Goal: Task Accomplishment & Management: Manage account settings

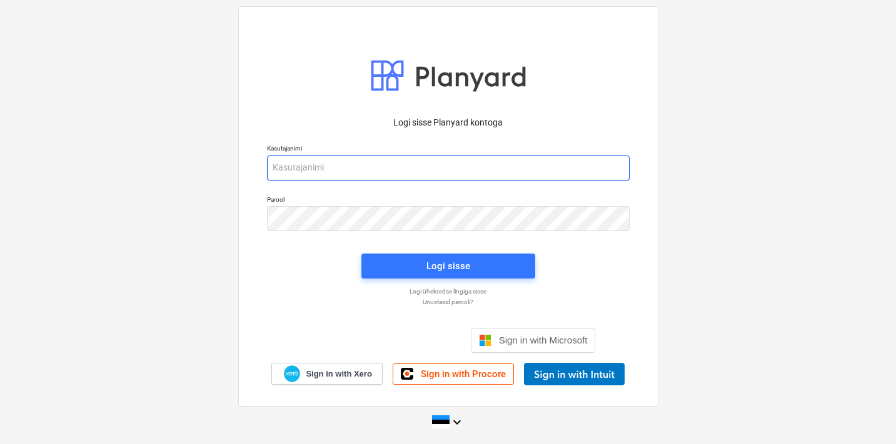
type input "[EMAIL_ADDRESS][DOMAIN_NAME]"
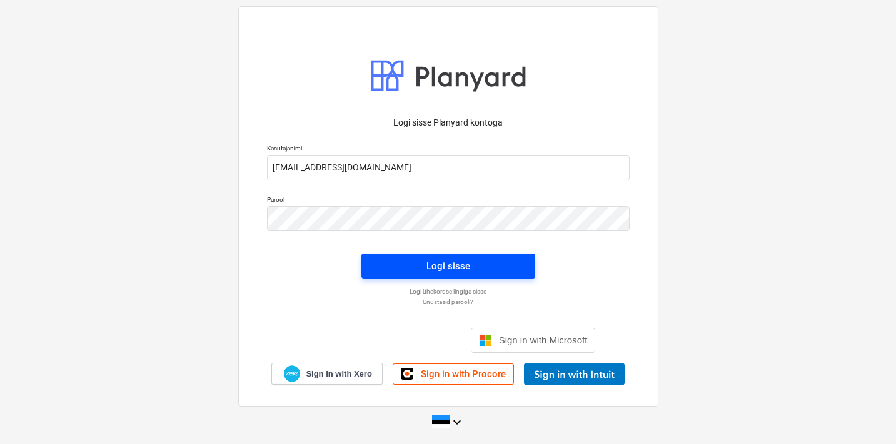
click at [438, 268] on div "Logi sisse" at bounding box center [448, 266] width 44 height 16
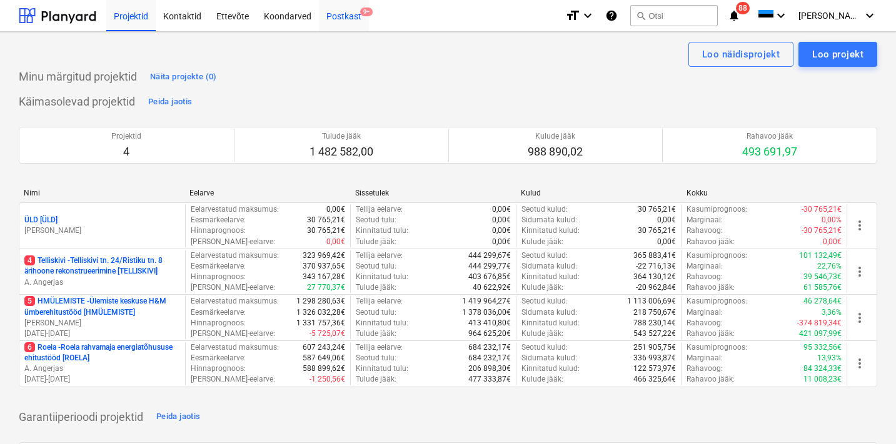
click at [339, 23] on div "Postkast 9+" at bounding box center [344, 15] width 50 height 32
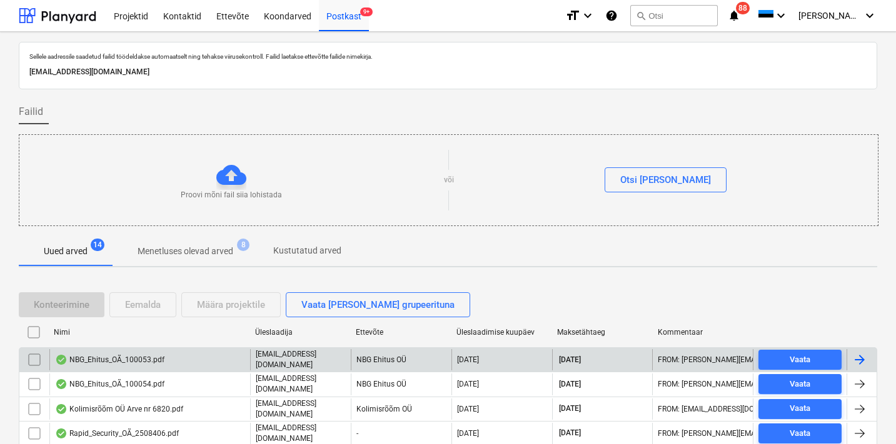
click at [206, 357] on div "NBG_Ehitus_OÃ_100053.pdf" at bounding box center [149, 359] width 201 height 21
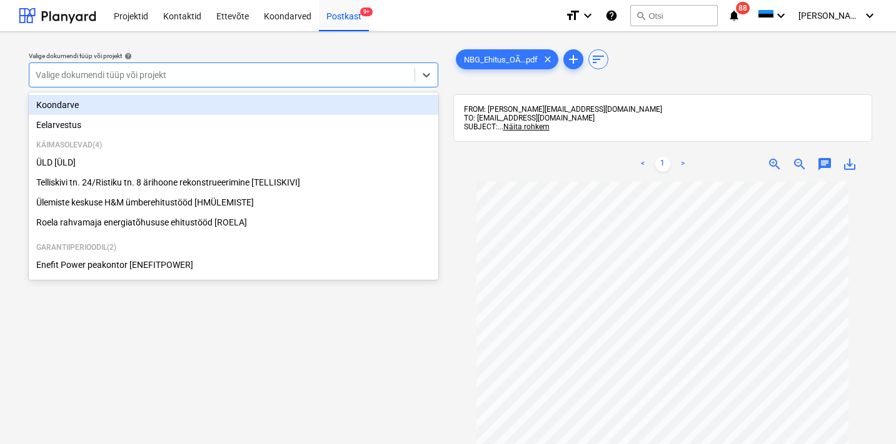
click at [178, 74] on div at bounding box center [222, 75] width 373 height 13
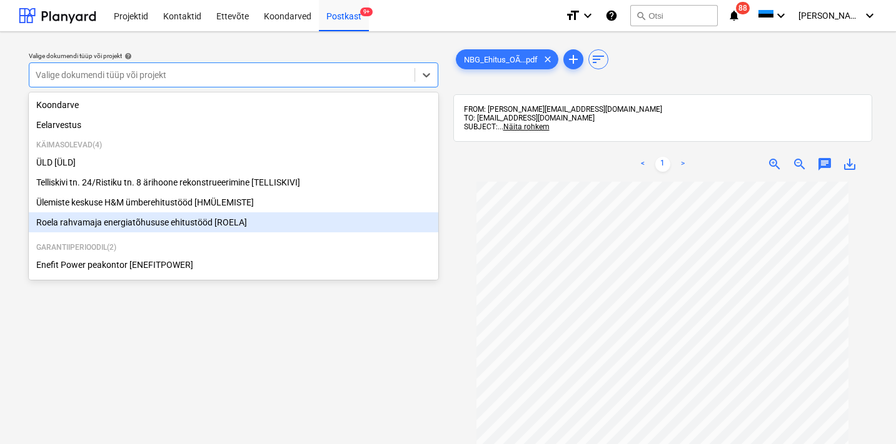
click at [98, 224] on div "Roela rahvamaja energiatõhususe ehitustööd [ROELA]" at bounding box center [233, 223] width 409 height 20
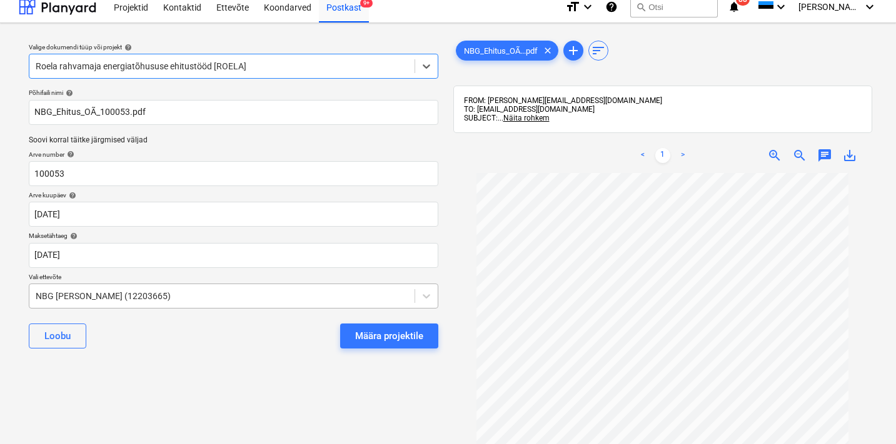
scroll to position [12, 0]
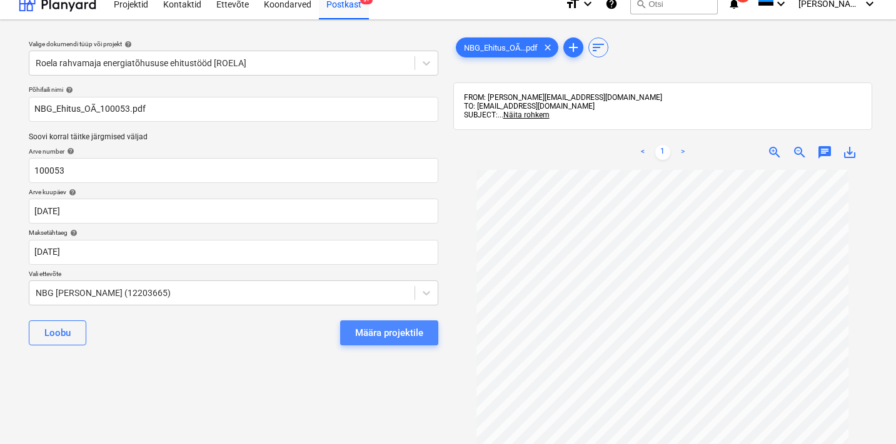
click at [399, 336] on div "Määra projektile" at bounding box center [389, 333] width 68 height 16
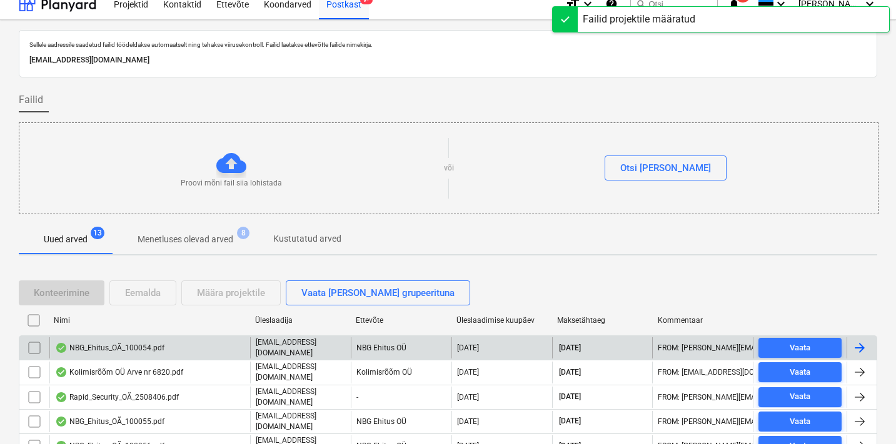
click at [173, 351] on div "NBG_Ehitus_OÃ_100054.pdf" at bounding box center [149, 348] width 201 height 21
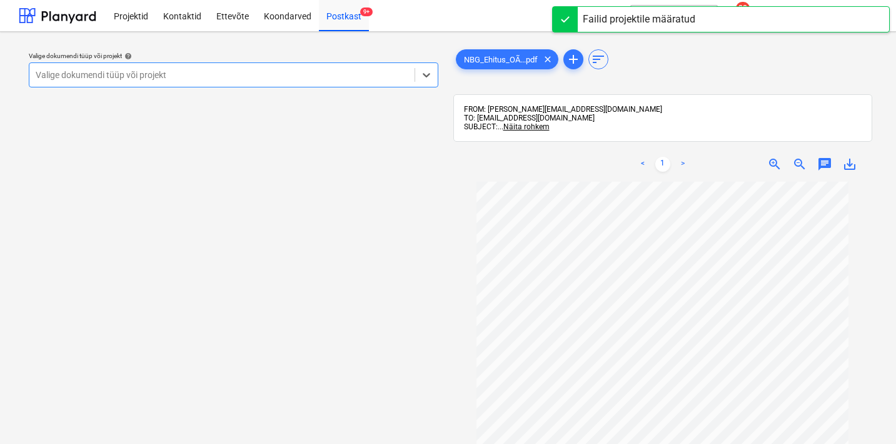
scroll to position [4, 0]
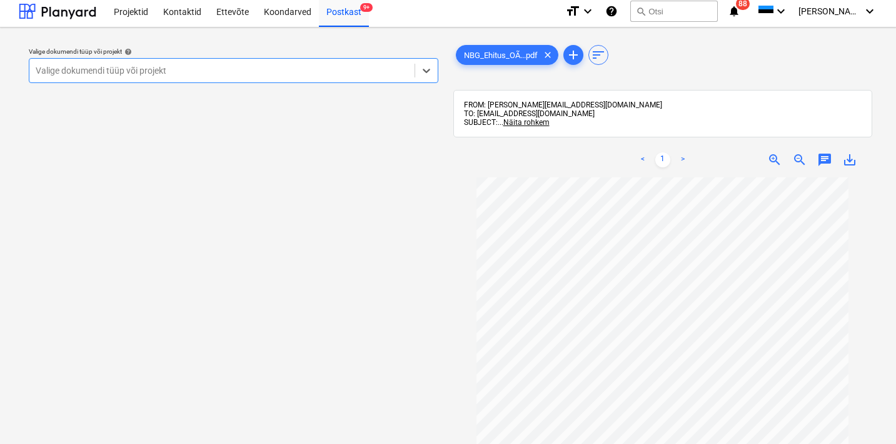
click at [204, 74] on div at bounding box center [222, 70] width 373 height 13
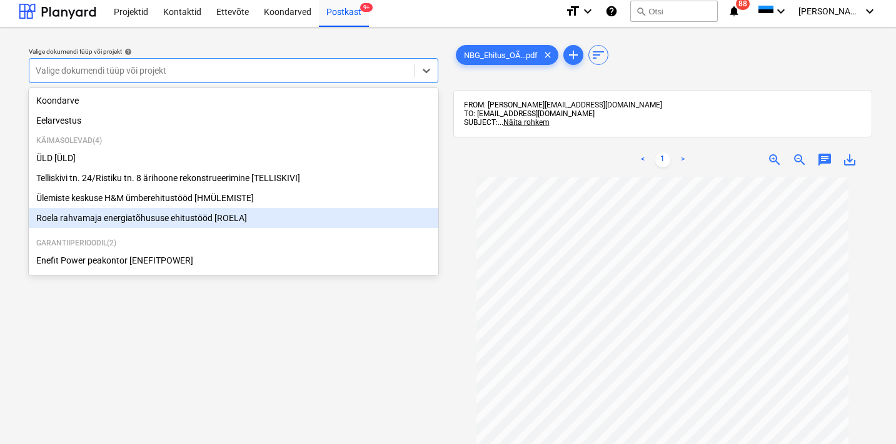
click at [114, 219] on div "Roela rahvamaja energiatõhususe ehitustööd [ROELA]" at bounding box center [233, 218] width 409 height 20
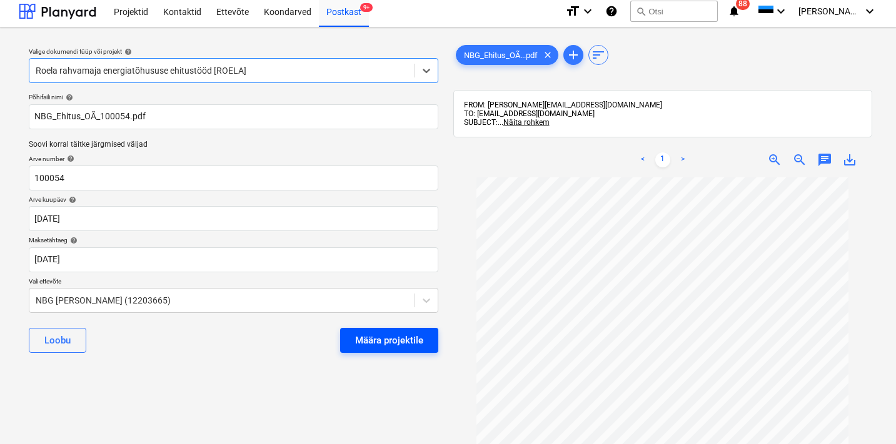
click at [414, 341] on div "Määra projektile" at bounding box center [389, 341] width 68 height 16
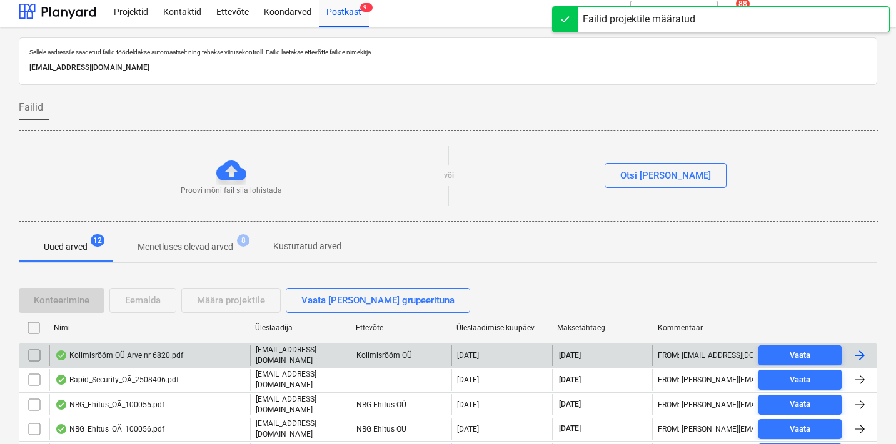
click at [129, 356] on div "Kolimisrõõm OÜ Arve nr 6820.pdf" at bounding box center [119, 356] width 128 height 10
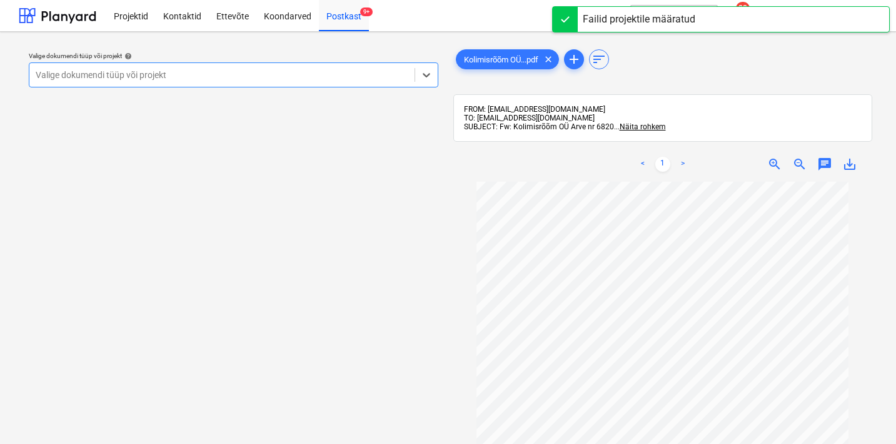
scroll to position [39, 0]
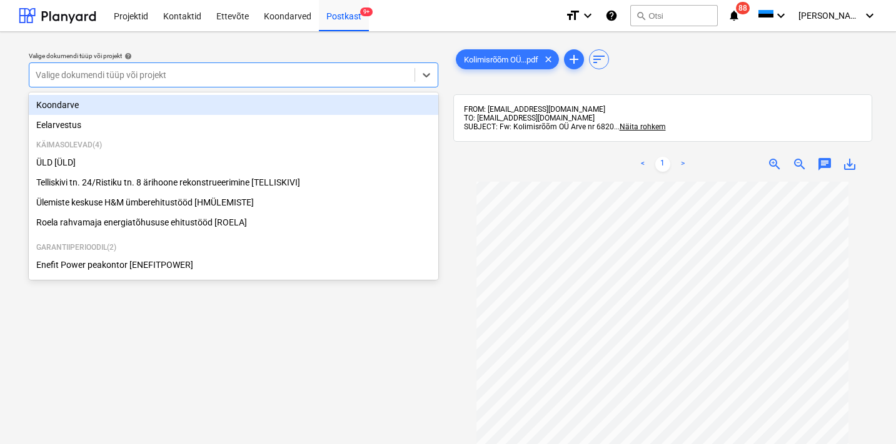
click at [135, 81] on div "Valige dokumendi tüüp või projekt" at bounding box center [221, 75] width 385 height 18
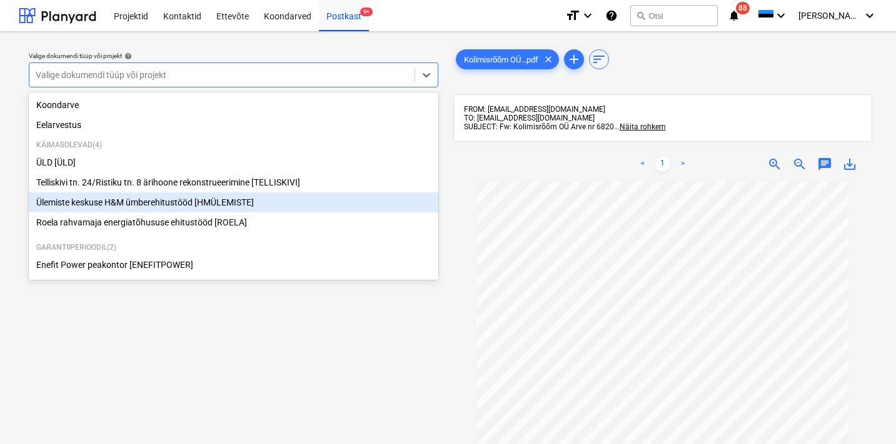
click at [116, 201] on div "Ülemiste keskuse H&M ümberehitustööd [HMÜLEMISTE]" at bounding box center [233, 203] width 409 height 20
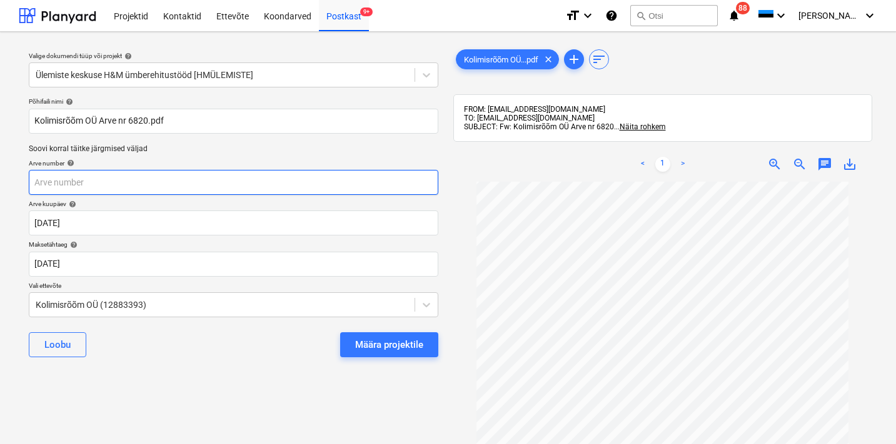
click at [128, 179] on input "text" at bounding box center [233, 182] width 409 height 25
type input "6820"
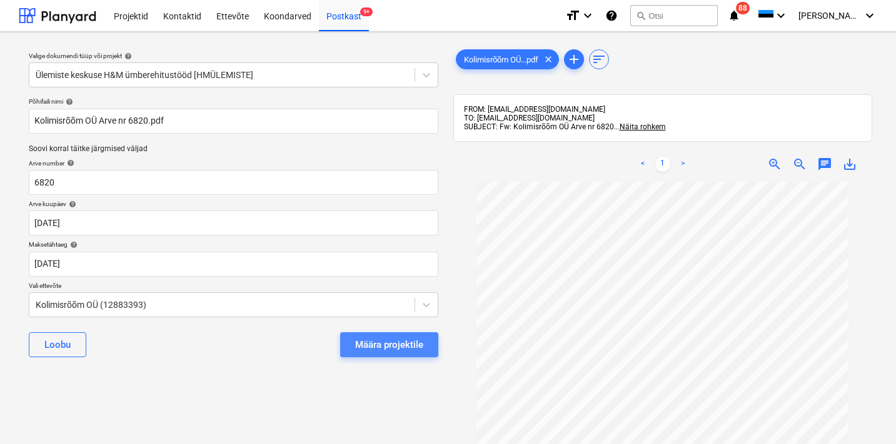
click at [409, 348] on div "Määra projektile" at bounding box center [389, 345] width 68 height 16
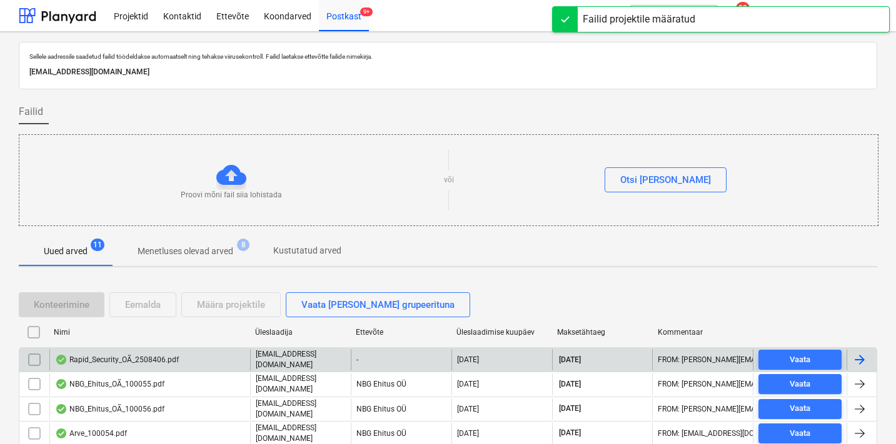
click at [194, 359] on div "Rapid_Security_OÃ_2508406.pdf" at bounding box center [149, 359] width 201 height 21
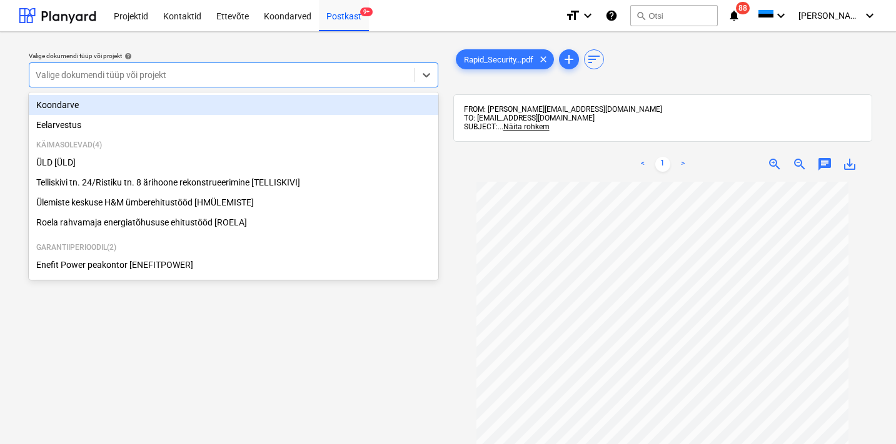
click at [146, 79] on div "Valige dokumendi tüüp või projekt" at bounding box center [222, 75] width 373 height 10
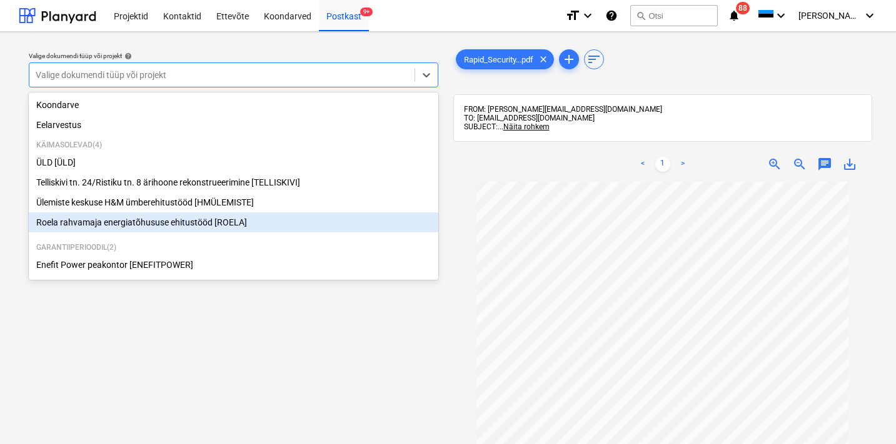
click at [83, 218] on div "Roela rahvamaja energiatõhususe ehitustööd [ROELA]" at bounding box center [233, 223] width 409 height 20
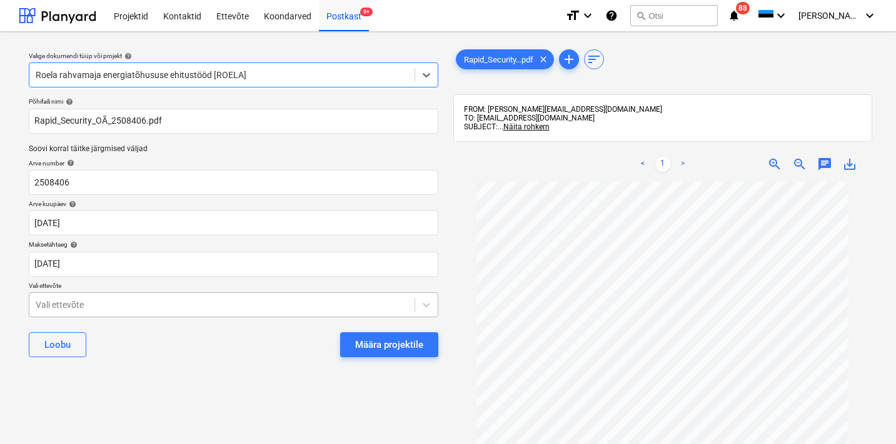
click at [113, 305] on body "Projektid Kontaktid Ettevõte Koondarved Postkast 9+ format_size keyboard_arrow_…" at bounding box center [448, 222] width 896 height 444
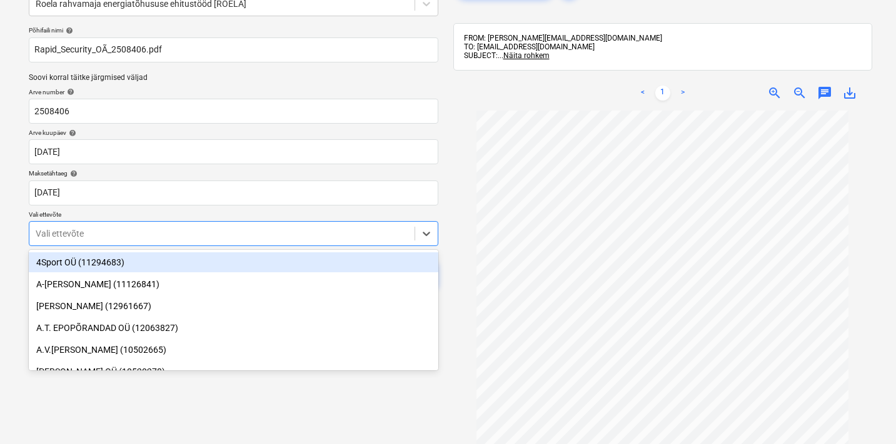
scroll to position [72, 0]
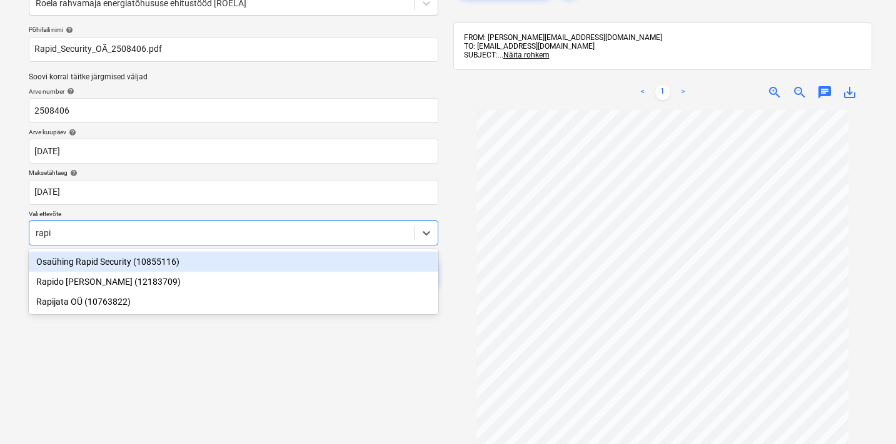
type input "rapid"
click at [108, 265] on div "Osaühing Rapid Security (10855116)" at bounding box center [233, 262] width 409 height 20
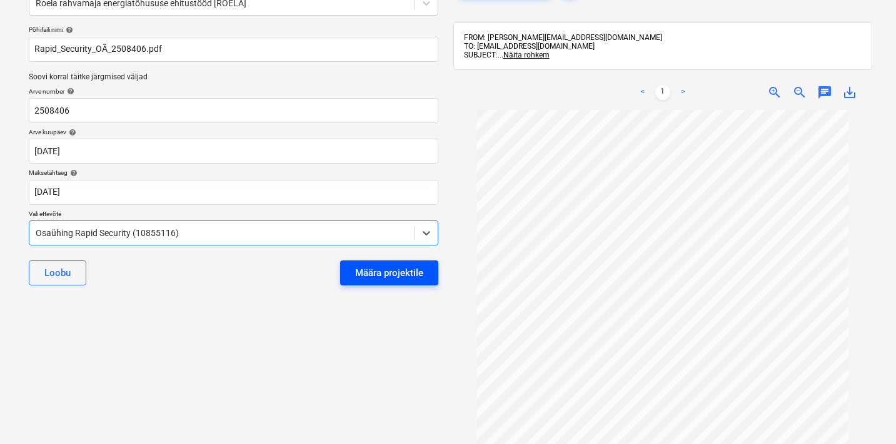
click at [416, 274] on div "Määra projektile" at bounding box center [389, 273] width 68 height 16
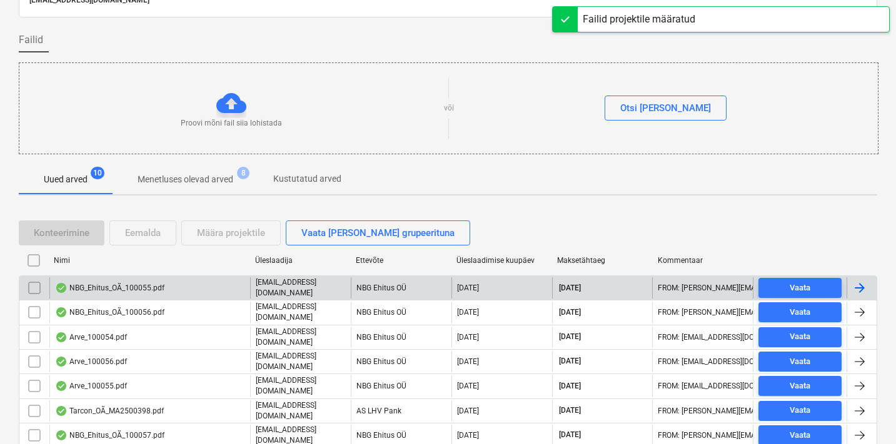
click at [176, 294] on div "NBG_Ehitus_OÃ_100055.pdf" at bounding box center [149, 288] width 201 height 21
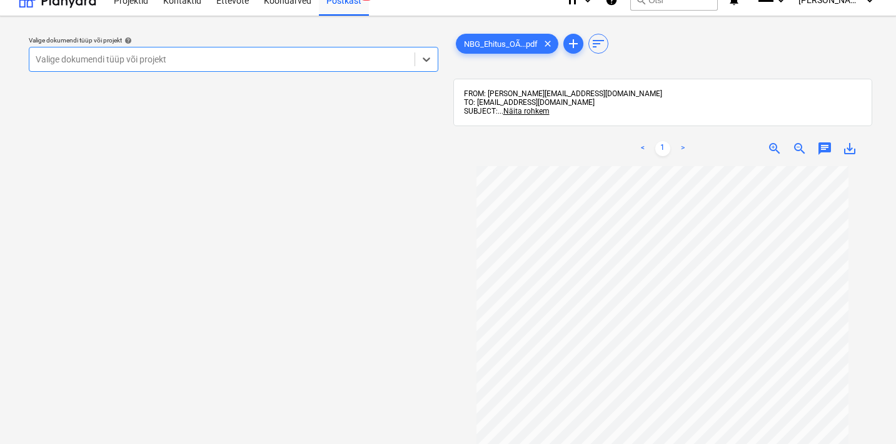
scroll to position [11, 0]
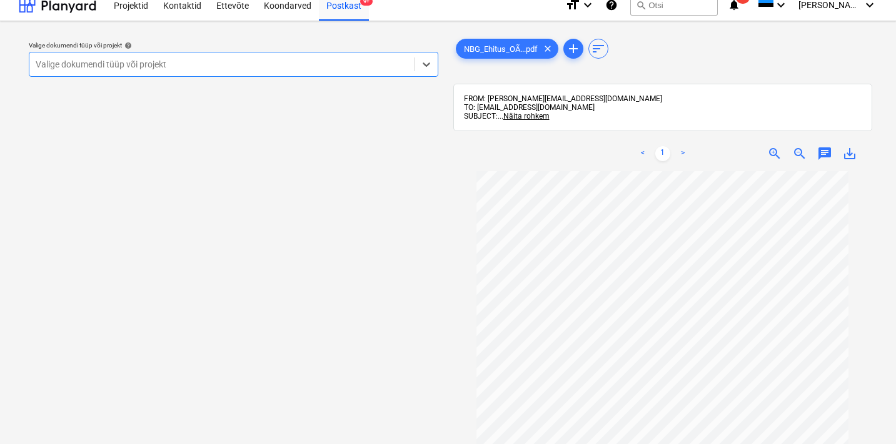
click at [157, 66] on div "Valige dokumendi tüüp või projekt" at bounding box center [222, 64] width 373 height 10
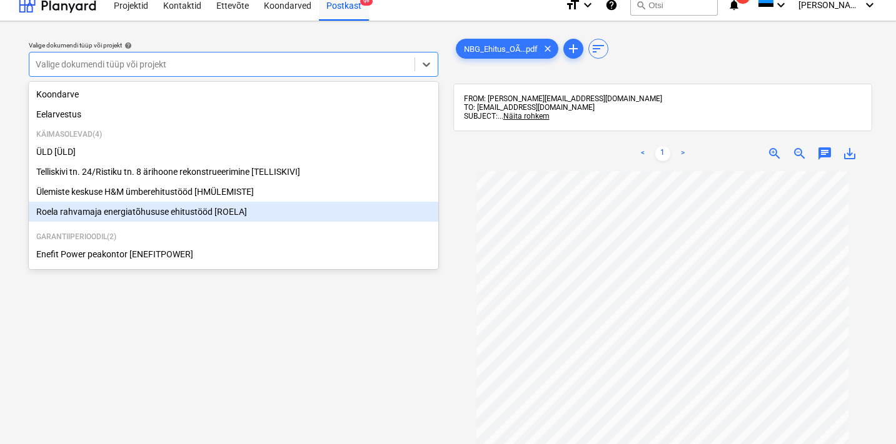
click at [98, 209] on div "Roela rahvamaja energiatõhususe ehitustööd [ROELA]" at bounding box center [233, 212] width 409 height 20
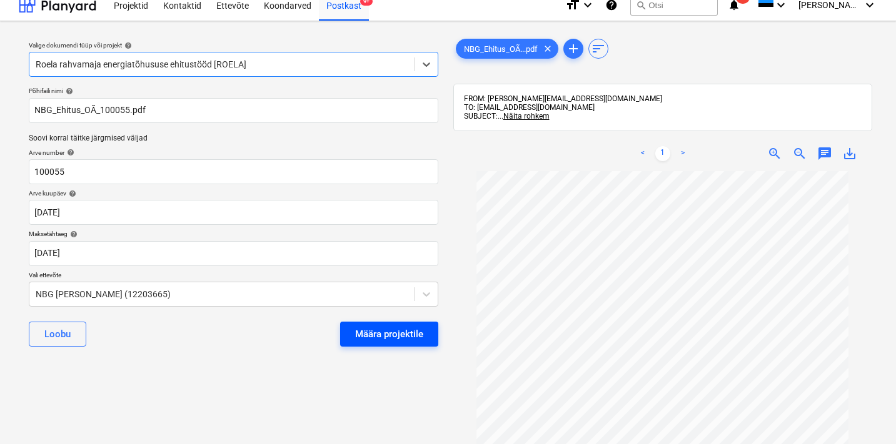
click at [388, 330] on div "Määra projektile" at bounding box center [389, 334] width 68 height 16
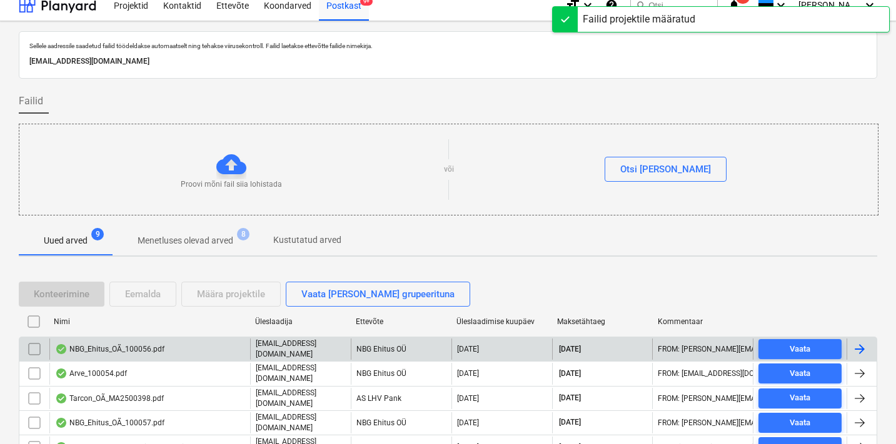
click at [154, 348] on div "NBG_Ehitus_OÃ_100056.pdf" at bounding box center [109, 349] width 109 height 10
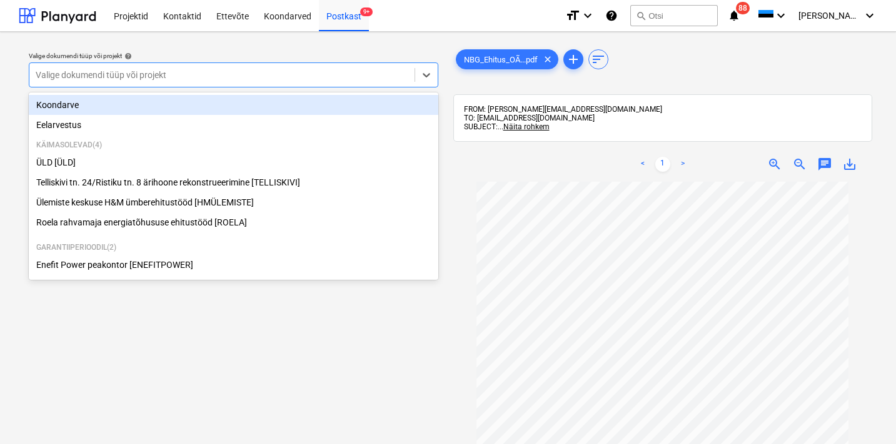
click at [178, 81] on div at bounding box center [222, 75] width 373 height 13
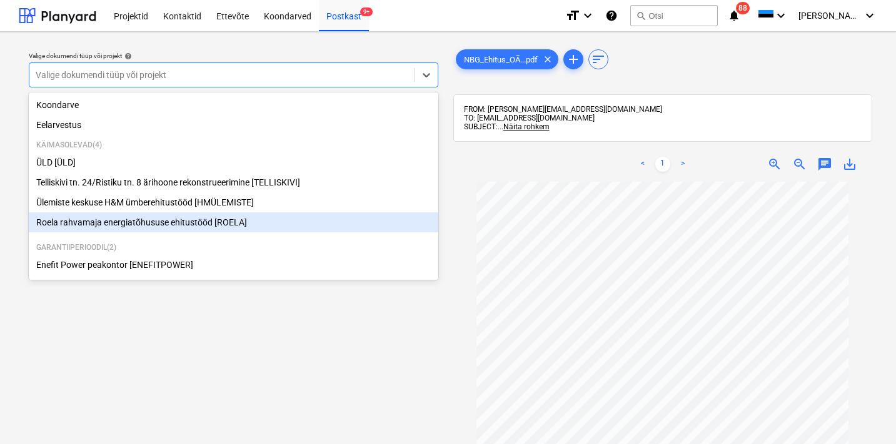
click at [109, 221] on div "Roela rahvamaja energiatõhususe ehitustööd [ROELA]" at bounding box center [233, 223] width 409 height 20
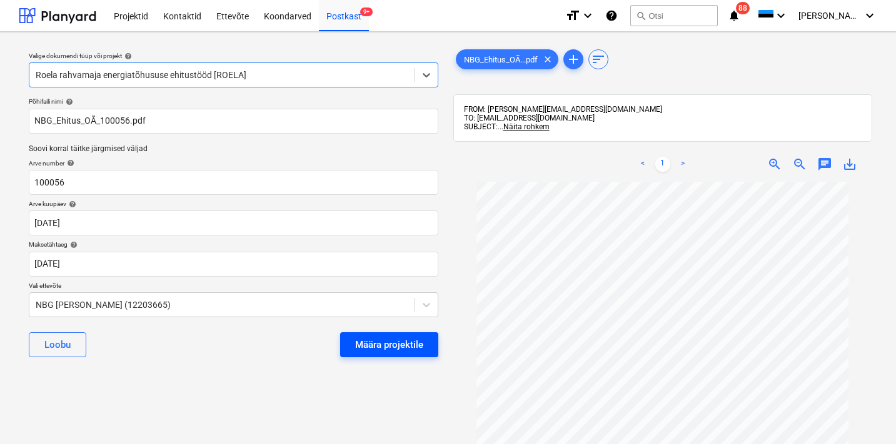
click at [382, 337] on div "Määra projektile" at bounding box center [389, 345] width 68 height 16
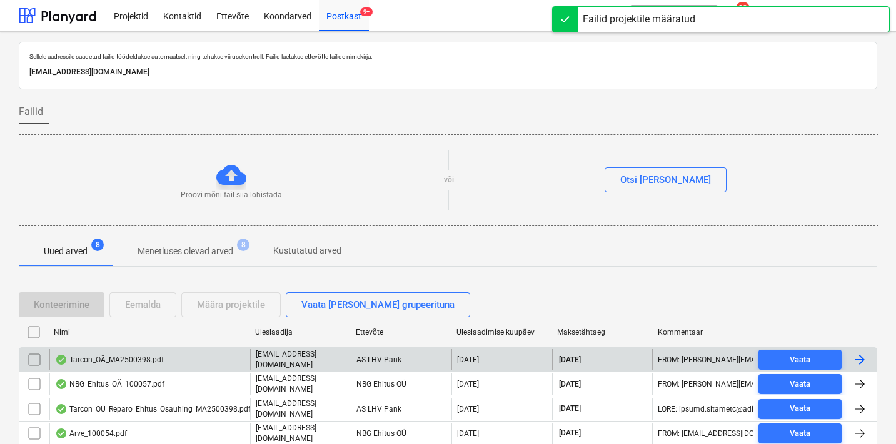
click at [160, 360] on div "Tarcon_OÃ_MA2500398.pdf" at bounding box center [109, 360] width 109 height 10
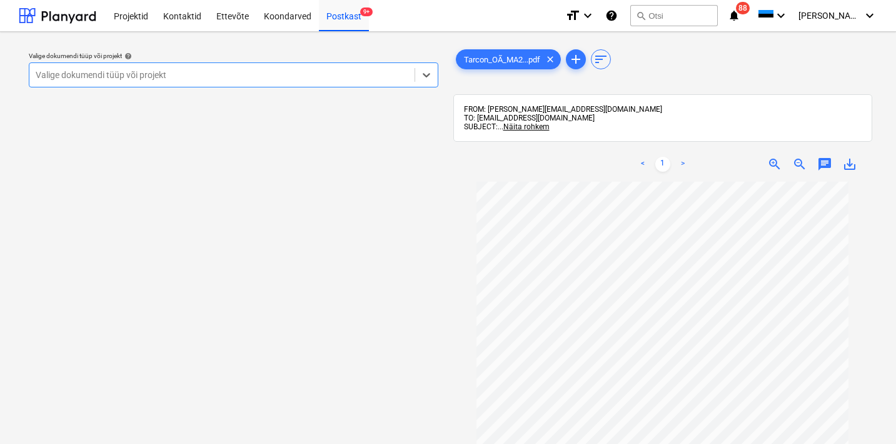
click at [193, 84] on div "Valige dokumendi tüüp või projekt" at bounding box center [233, 75] width 409 height 25
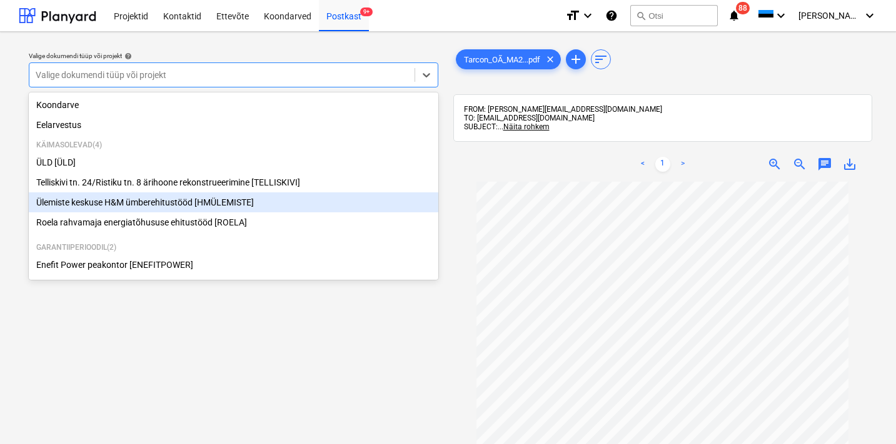
click at [111, 206] on div "Ülemiste keskuse H&M ümberehitustööd [HMÜLEMISTE]" at bounding box center [233, 203] width 409 height 20
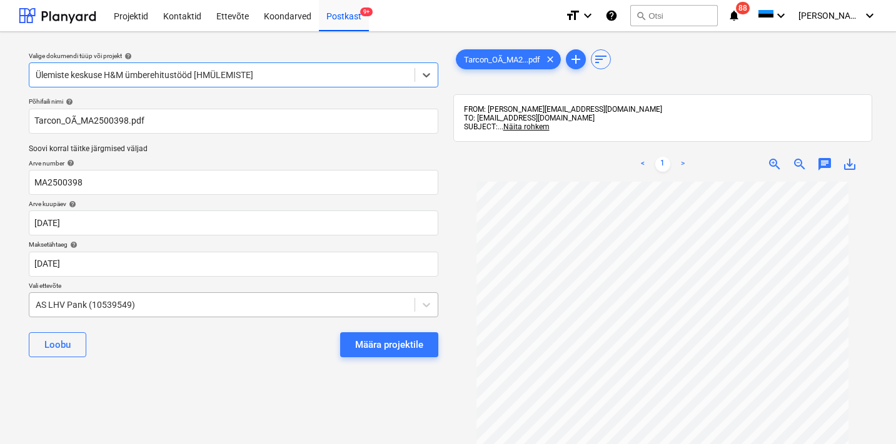
click at [131, 307] on body "Projektid Kontaktid Ettevõte Koondarved Postkast 9+ format_size keyboard_arrow_…" at bounding box center [448, 222] width 896 height 444
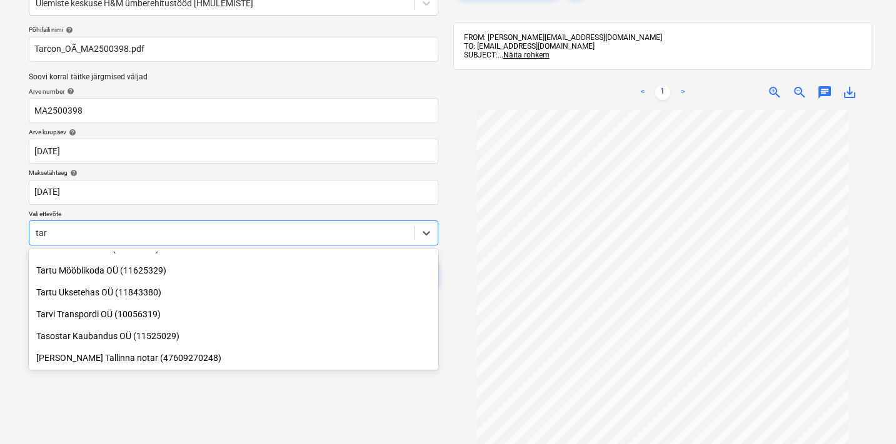
scroll to position [582, 0]
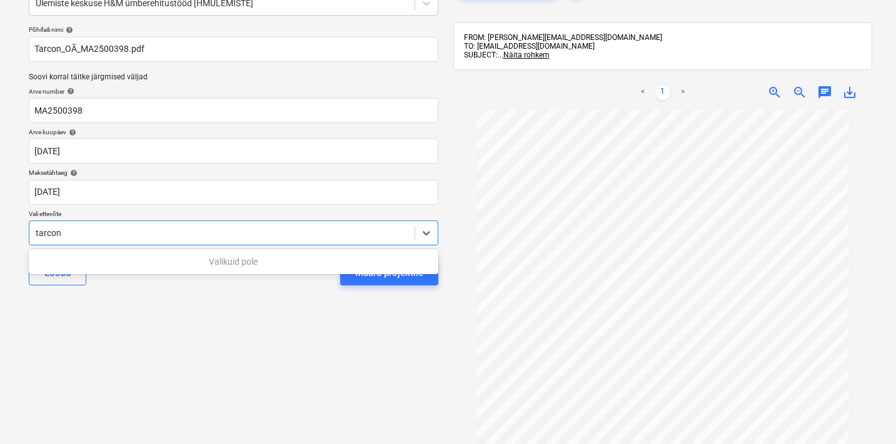
click at [247, 267] on div "Valikuid pole" at bounding box center [233, 262] width 409 height 20
type input "tarcon"
click at [209, 246] on div "Põhifaili nimi help Tarcon_OÃ_MA2500398.pdf Soovi korral täitke järgmised välj…" at bounding box center [233, 161] width 419 height 280
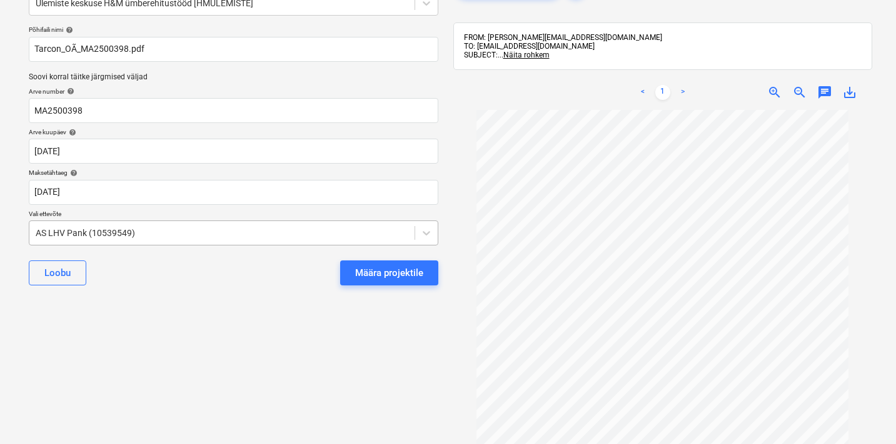
click at [211, 237] on div at bounding box center [222, 233] width 373 height 13
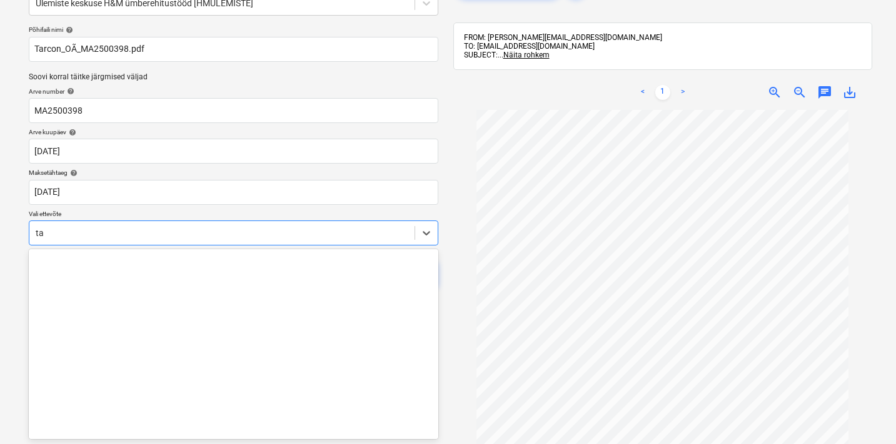
scroll to position [513, 0]
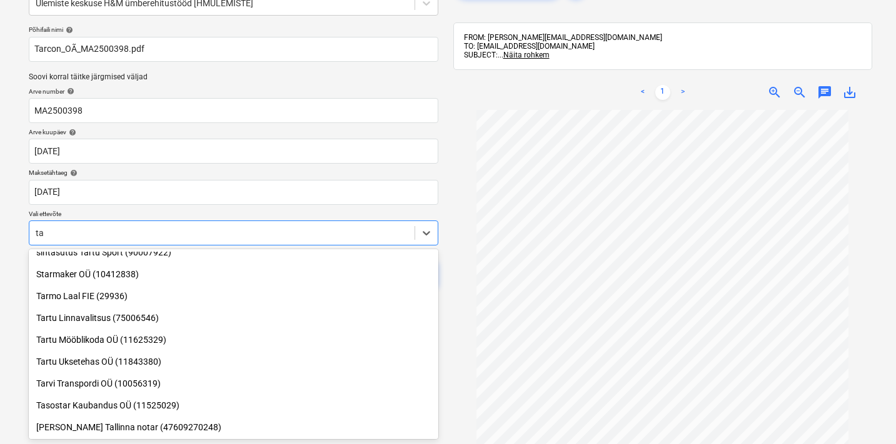
type input "t"
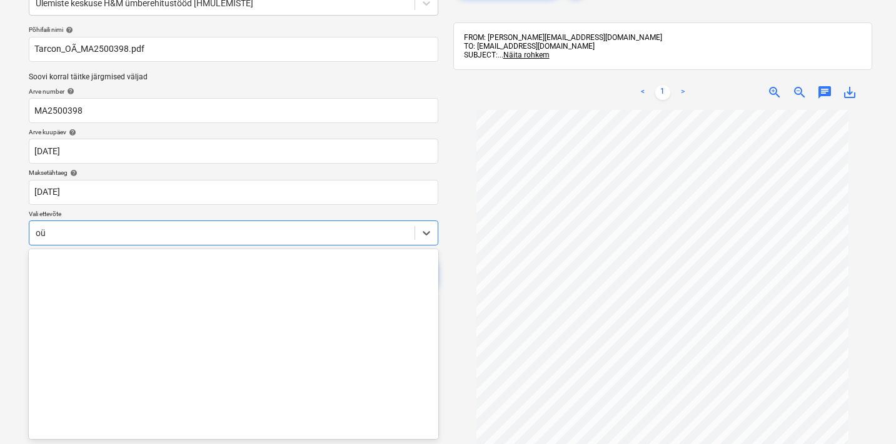
type input "o"
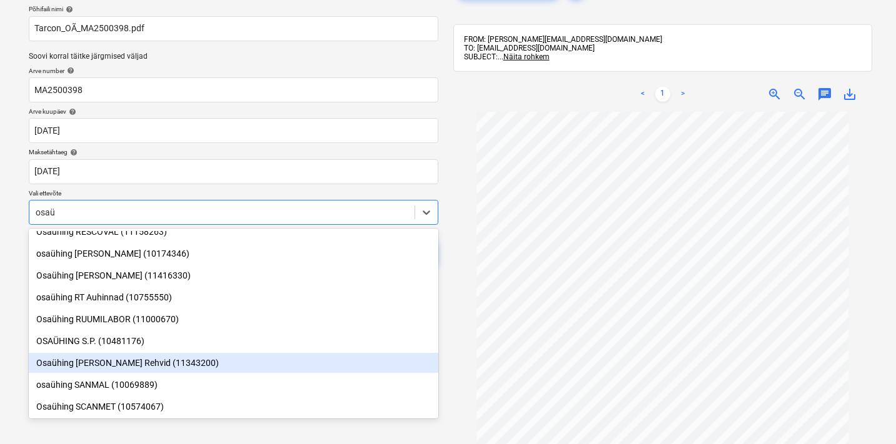
scroll to position [1890, 0]
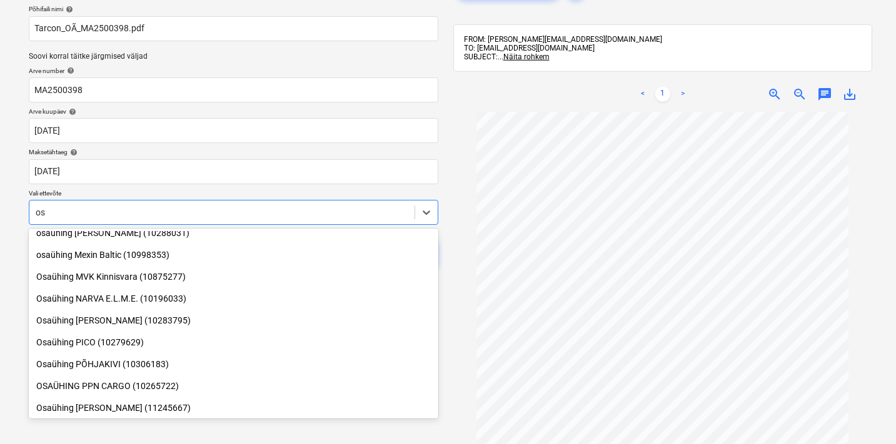
type input "o"
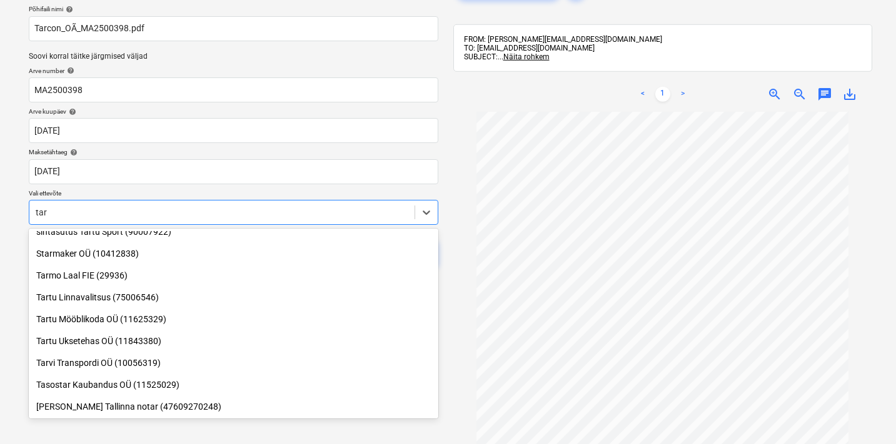
scroll to position [513, 0]
type input "tarc"
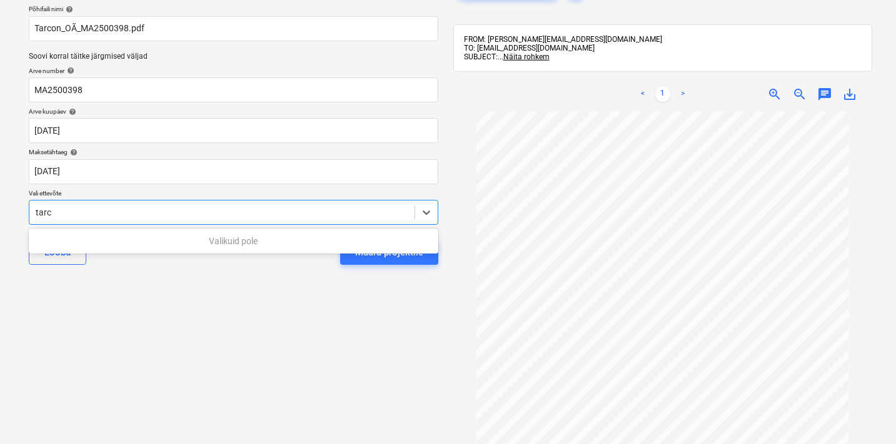
click at [169, 242] on div "Valikuid pole" at bounding box center [233, 241] width 409 height 20
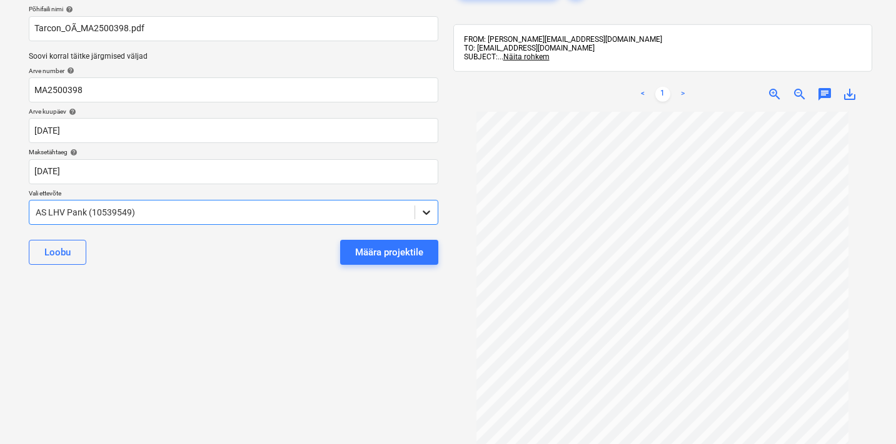
click at [429, 211] on icon at bounding box center [427, 213] width 8 height 4
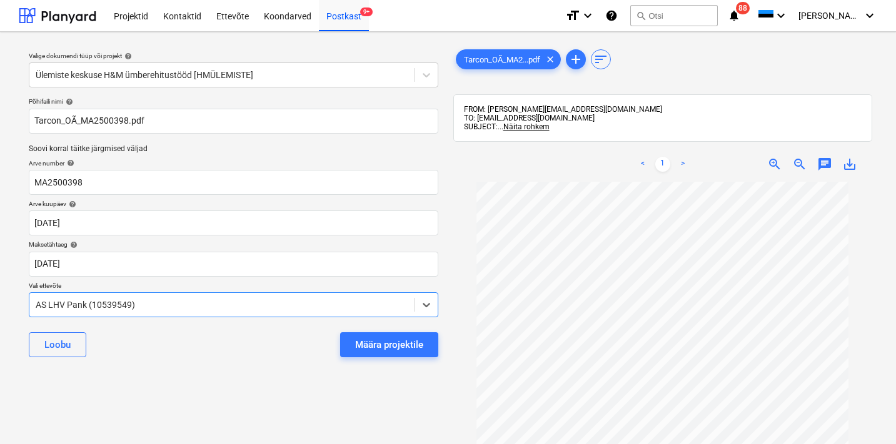
scroll to position [0, 0]
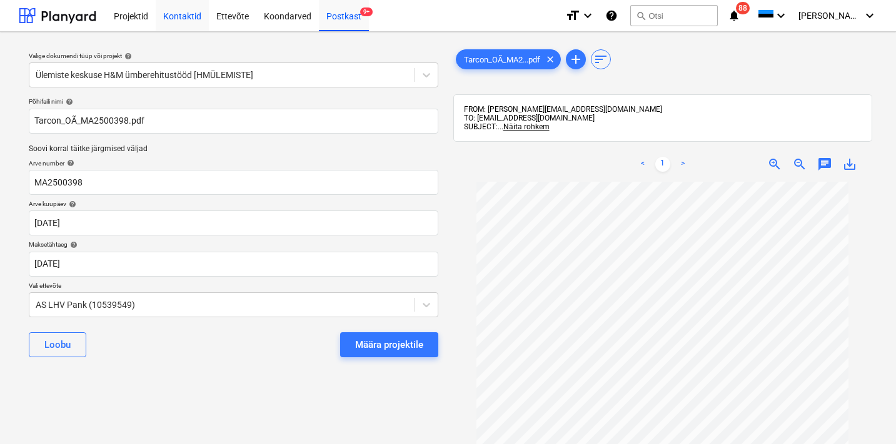
click at [184, 17] on div "Kontaktid" at bounding box center [182, 15] width 53 height 32
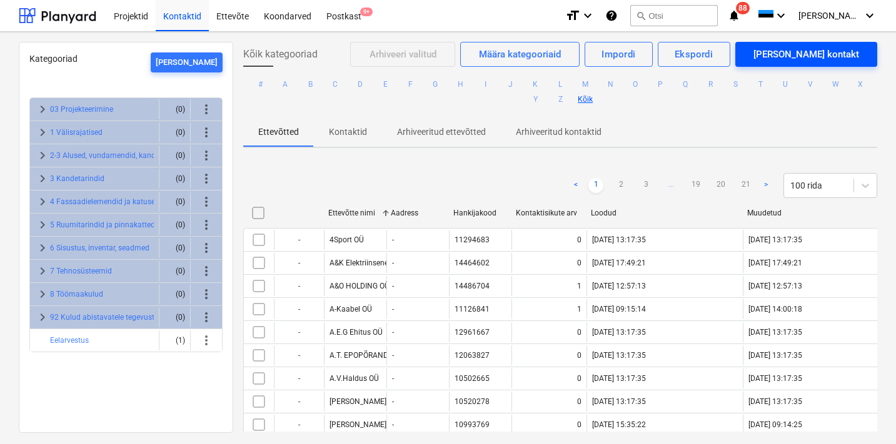
click at [826, 57] on div "[PERSON_NAME] kontakt" at bounding box center [806, 54] width 106 height 16
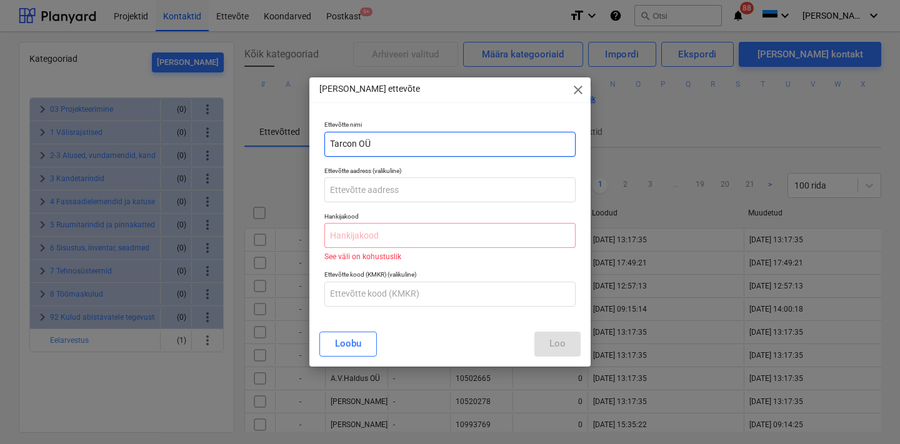
type input "Tarcon OÜ"
click at [737, 121] on div "[PERSON_NAME] uus ettevõte close Ettevõtte [PERSON_NAME] OÜ Ettevõtte aadress (…" at bounding box center [450, 222] width 900 height 444
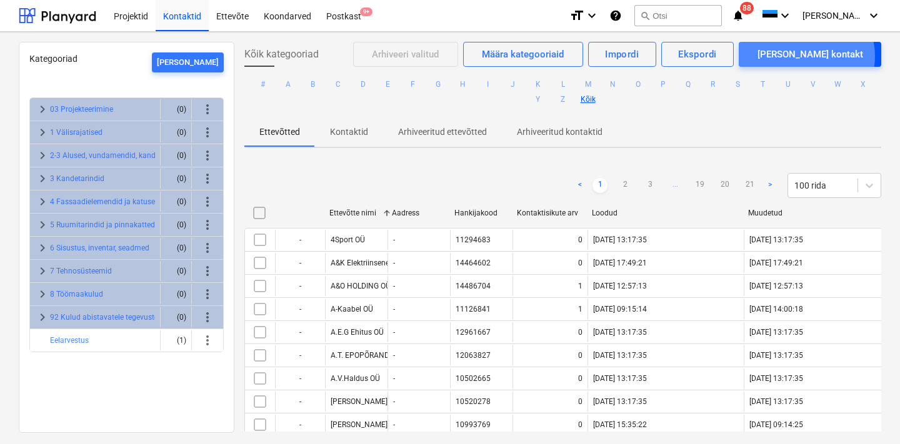
click at [851, 56] on div "[PERSON_NAME] kontakt" at bounding box center [811, 54] width 106 height 16
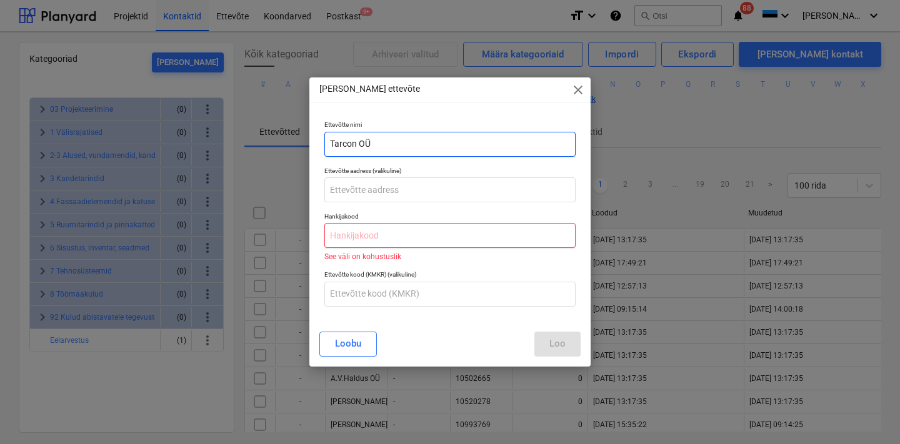
type input "Tarcon OÜ"
click at [393, 236] on input "text" at bounding box center [449, 235] width 251 height 25
paste input "16487228"
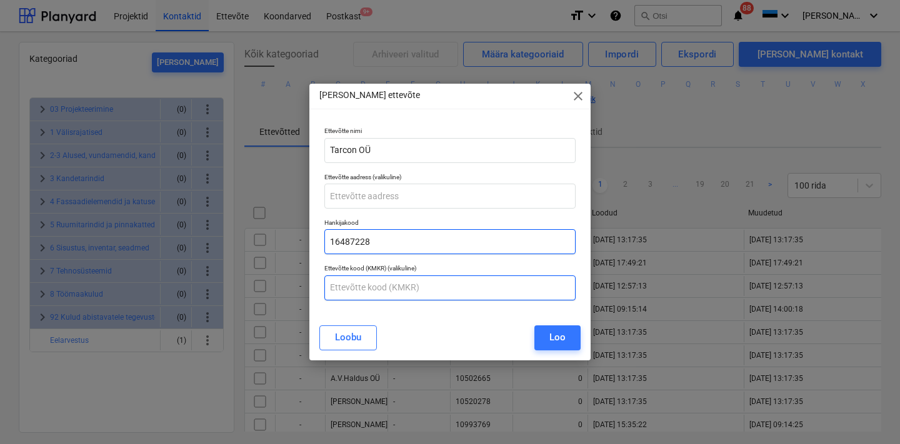
type input "16487228"
click at [389, 284] on input "text" at bounding box center [449, 288] width 251 height 25
paste input "EE102488960"
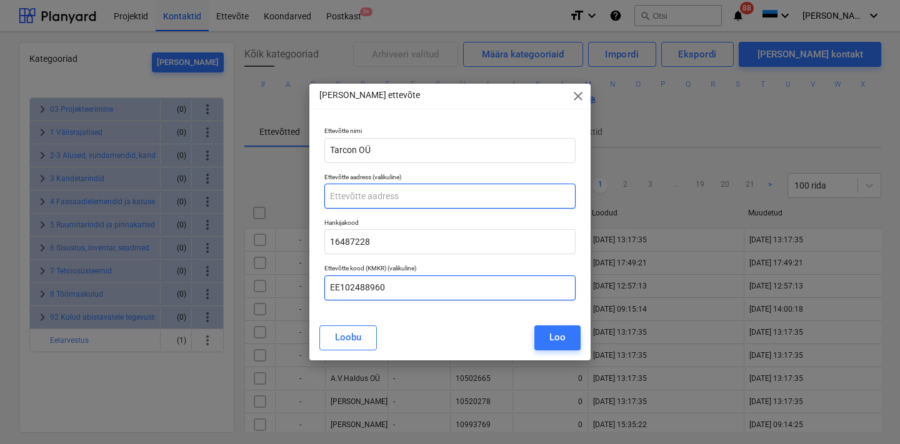
type input "EE102488960"
paste input "[STREET_ADDRESS]"
type input "[STREET_ADDRESS]"
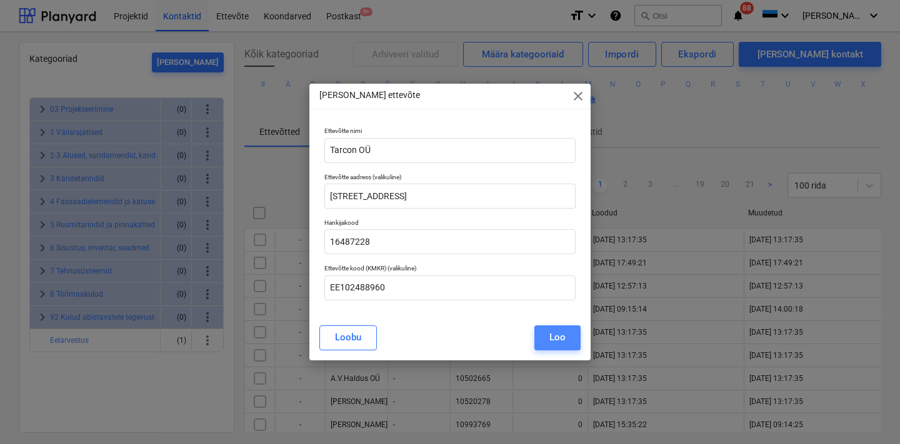
click at [565, 338] on div "Loo" at bounding box center [558, 337] width 16 height 16
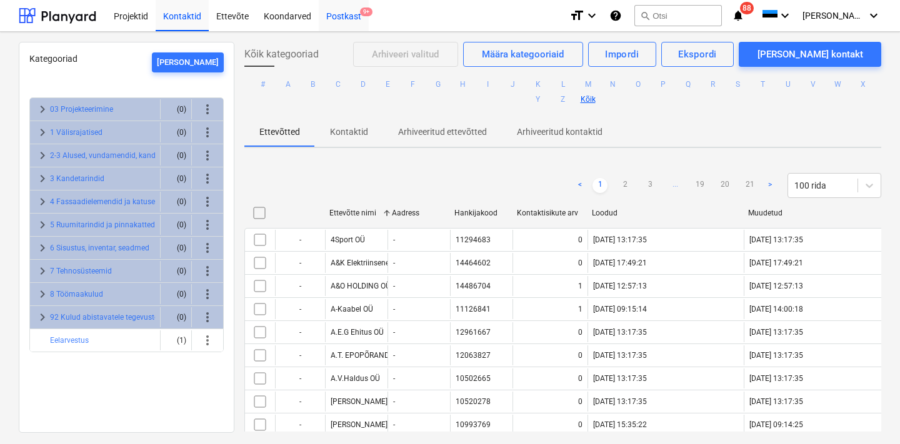
click at [342, 14] on div "Postkast 9+" at bounding box center [344, 15] width 50 height 32
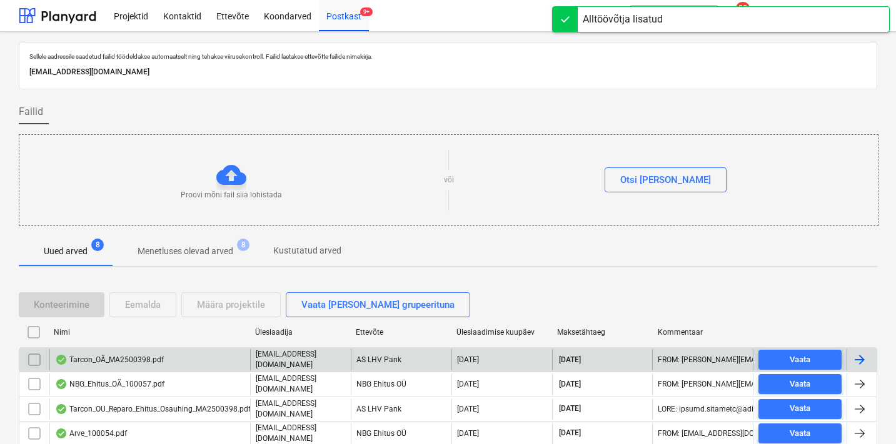
click at [143, 358] on div "Tarcon_OÃ_MA2500398.pdf" at bounding box center [109, 360] width 109 height 10
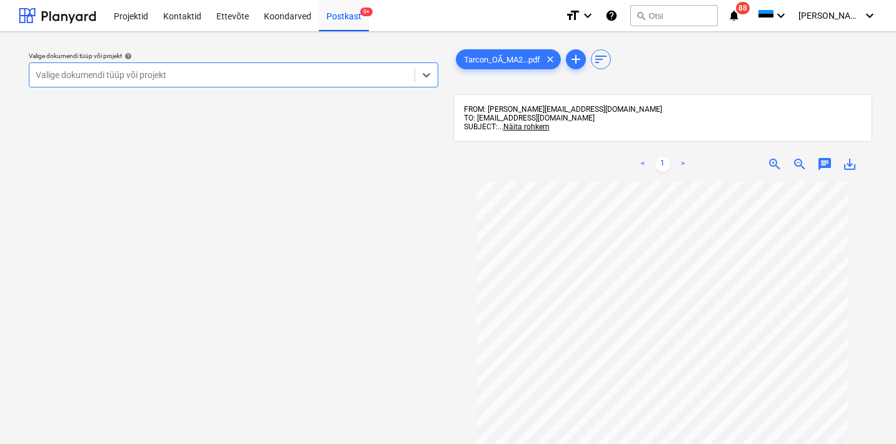
click at [249, 75] on div at bounding box center [222, 75] width 373 height 13
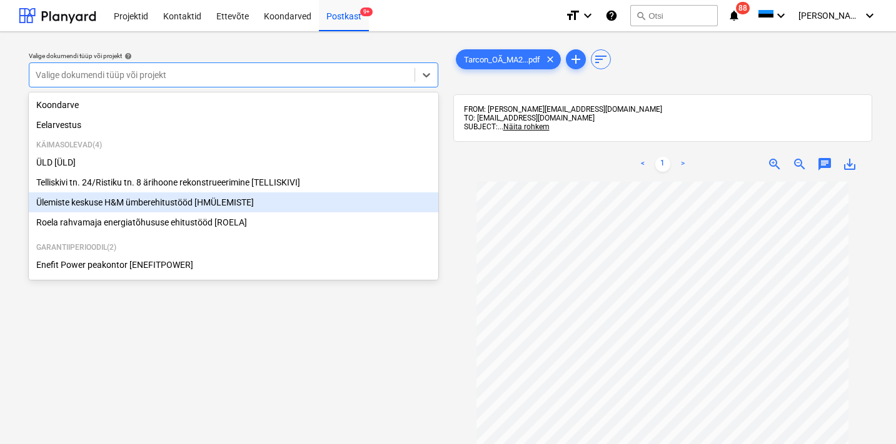
click at [156, 208] on div "Ülemiste keskuse H&M ümberehitustööd [HMÜLEMISTE]" at bounding box center [233, 203] width 409 height 20
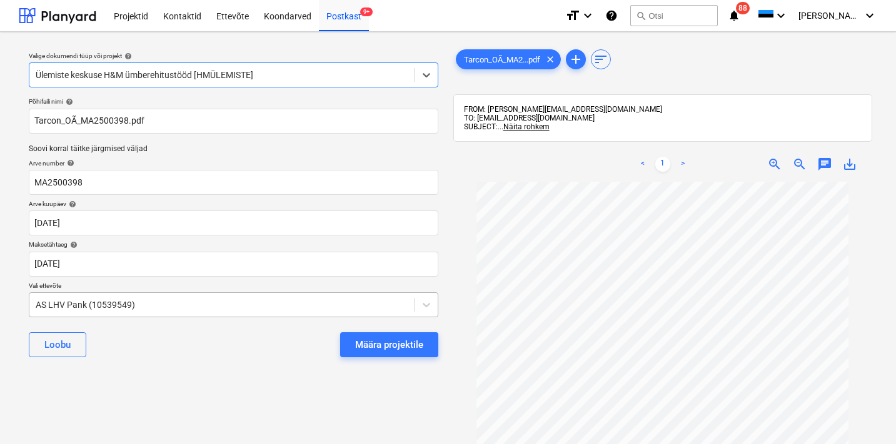
click at [134, 308] on body "Projektid Kontaktid Ettevõte Koondarved Postkast 9+ format_size keyboard_arrow_…" at bounding box center [448, 222] width 896 height 444
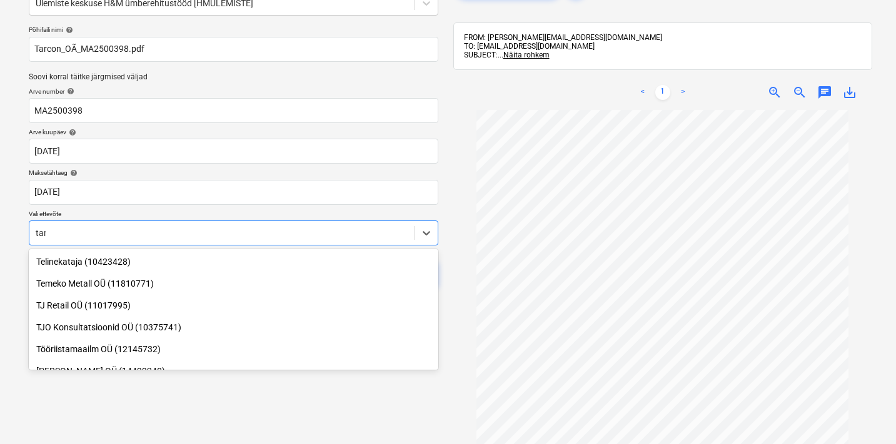
scroll to position [604, 0]
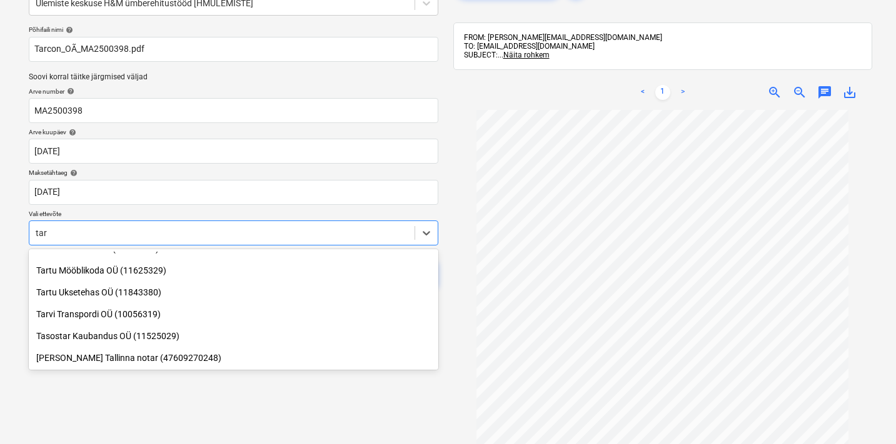
type input "tarc"
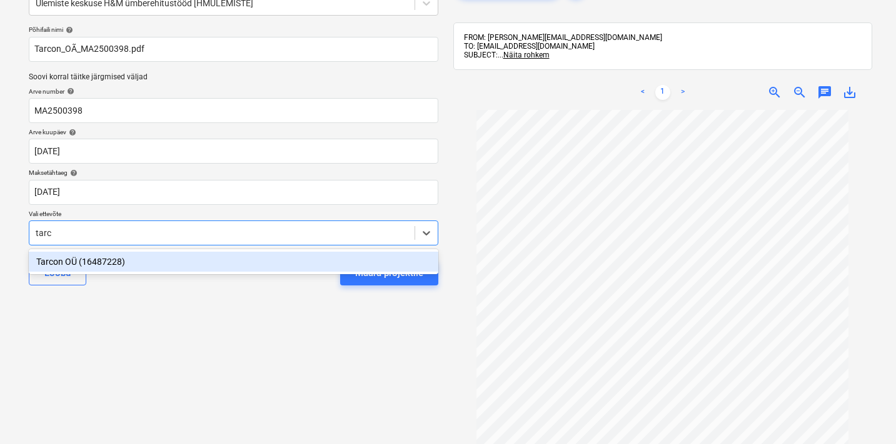
click at [101, 262] on div "Tarcon OÜ (16487228)" at bounding box center [233, 262] width 409 height 20
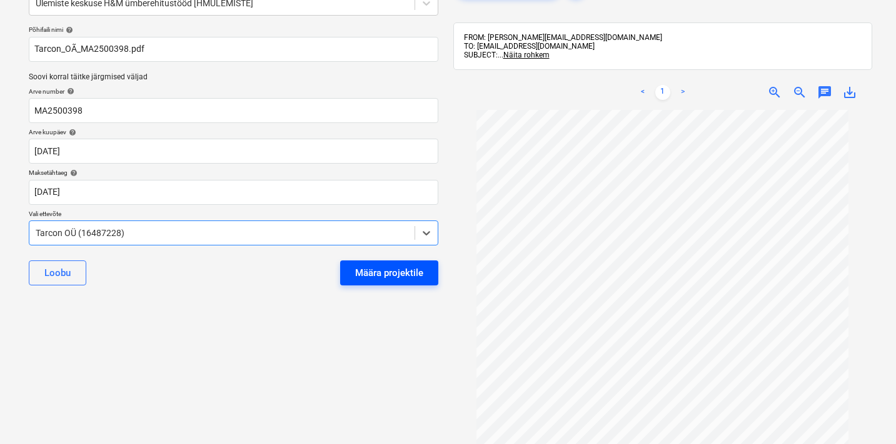
click at [389, 278] on div "Määra projektile" at bounding box center [389, 273] width 68 height 16
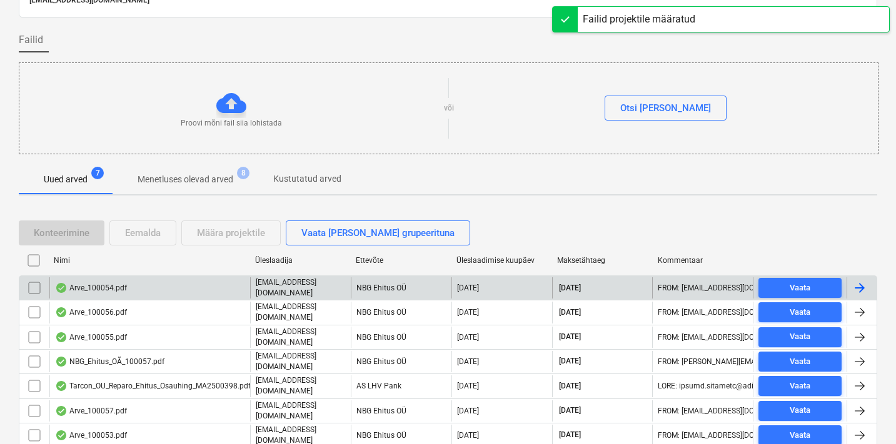
click at [149, 289] on div "Arve_100054.pdf" at bounding box center [149, 288] width 201 height 21
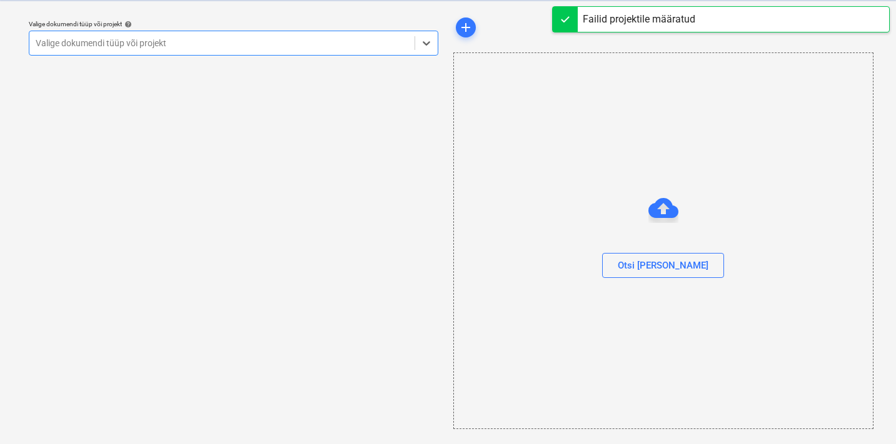
scroll to position [32, 0]
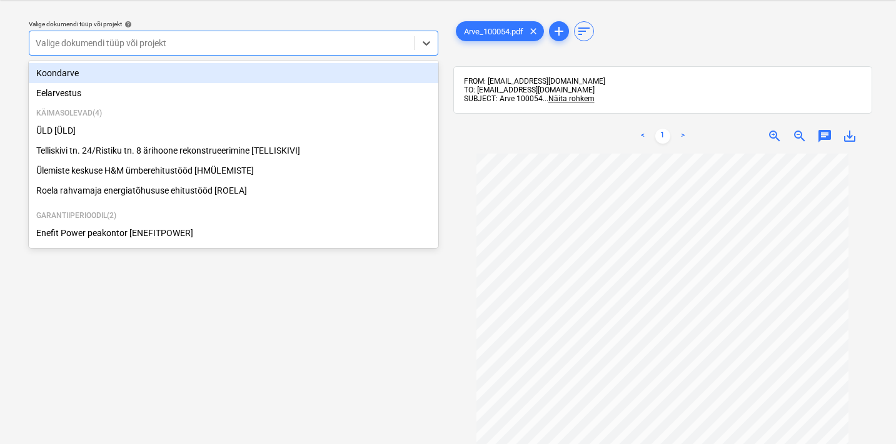
click at [189, 44] on div at bounding box center [222, 43] width 373 height 13
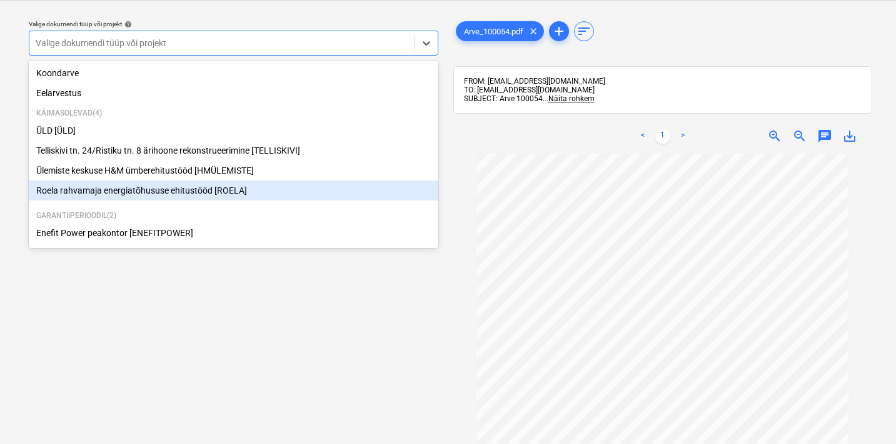
click at [98, 188] on div "Roela rahvamaja energiatõhususe ehitustööd [ROELA]" at bounding box center [233, 191] width 409 height 20
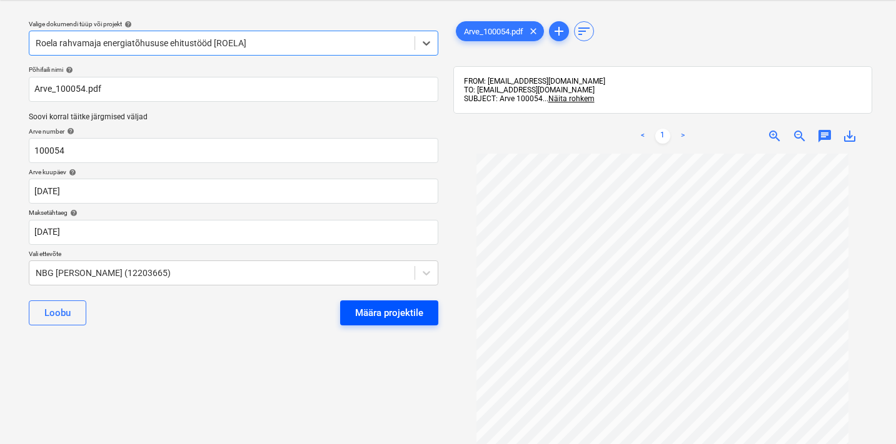
click at [398, 312] on div "Määra projektile" at bounding box center [389, 313] width 68 height 16
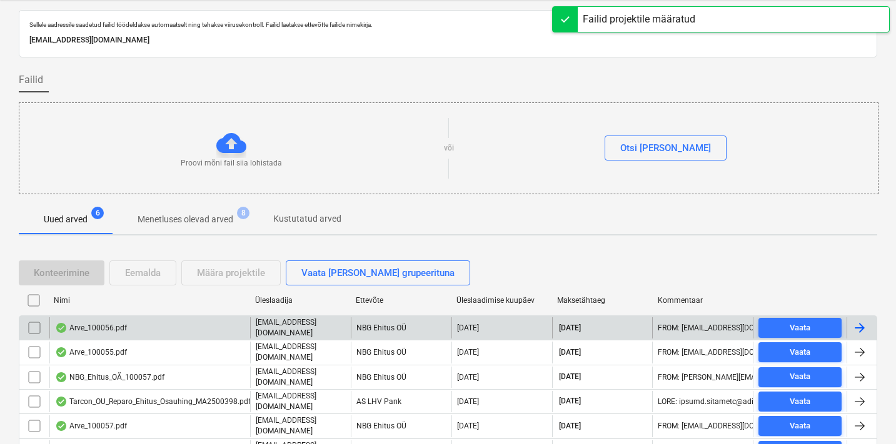
click at [133, 329] on div "Arve_100056.pdf" at bounding box center [149, 328] width 201 height 21
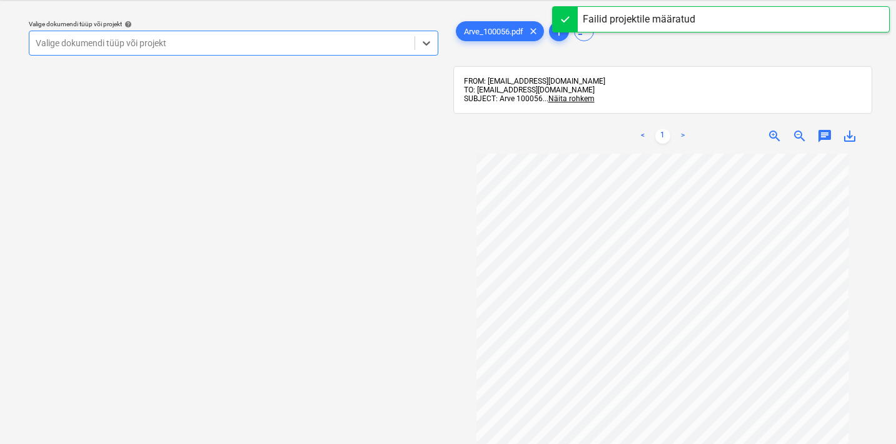
click at [166, 48] on div "Valige dokumendi tüüp või projekt" at bounding box center [222, 43] width 373 height 10
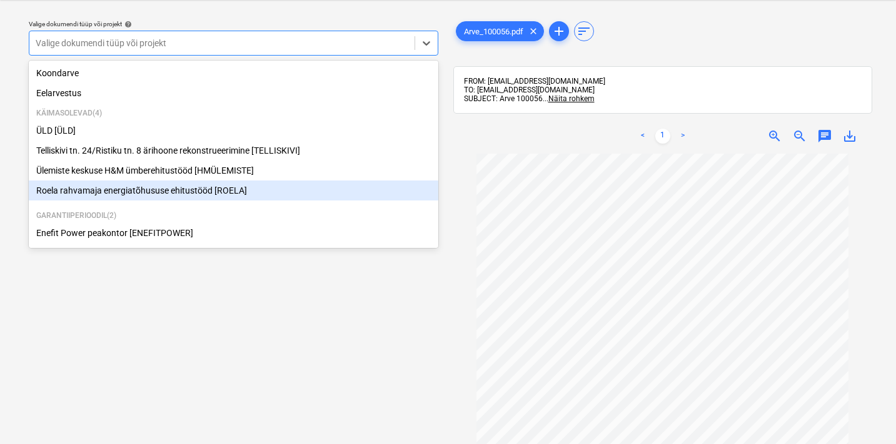
click at [86, 189] on div "Roela rahvamaja energiatõhususe ehitustööd [ROELA]" at bounding box center [233, 191] width 409 height 20
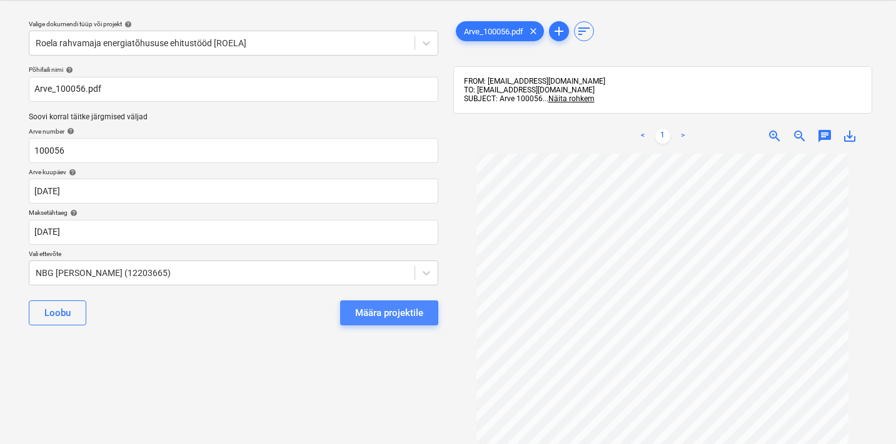
click at [393, 311] on div "Määra projektile" at bounding box center [389, 313] width 68 height 16
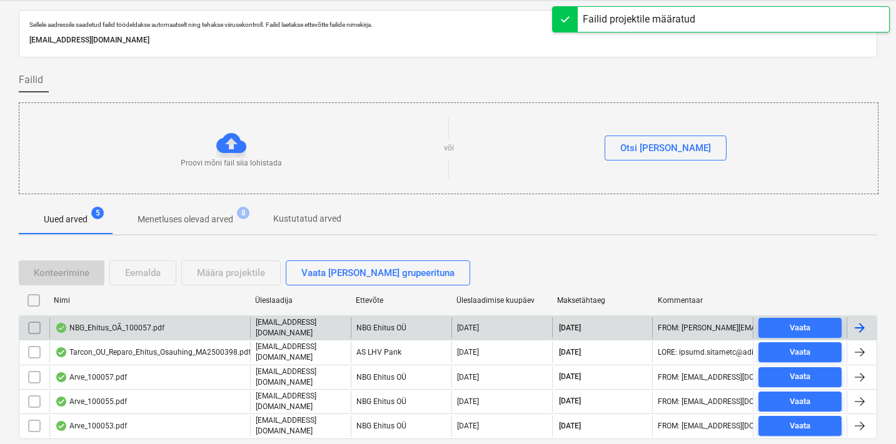
click at [176, 329] on div "NBG_Ehitus_OÃ_100057.pdf" at bounding box center [149, 328] width 201 height 21
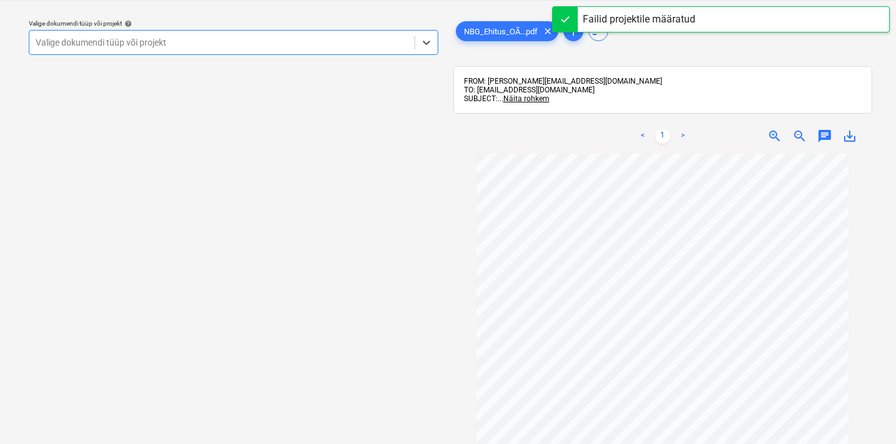
scroll to position [32, 0]
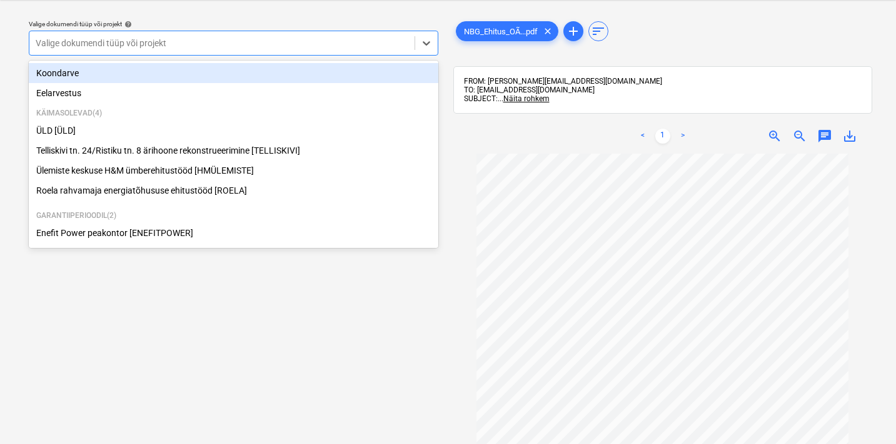
click at [197, 49] on div at bounding box center [222, 43] width 373 height 13
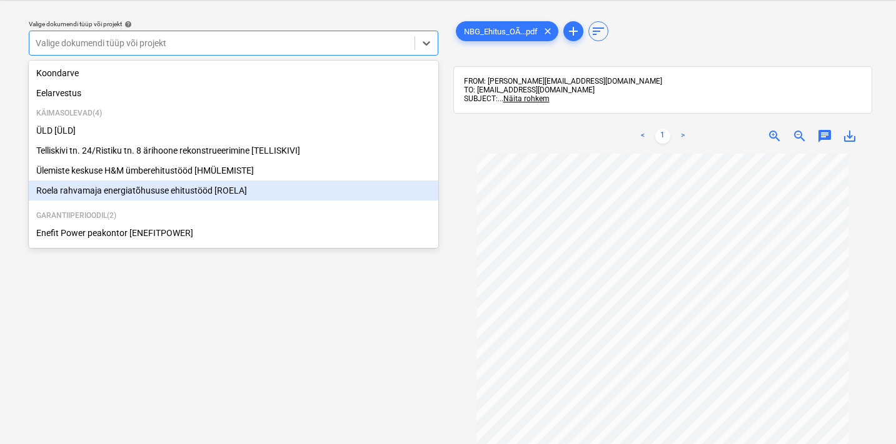
click at [88, 189] on div "Roela rahvamaja energiatõhususe ehitustööd [ROELA]" at bounding box center [233, 191] width 409 height 20
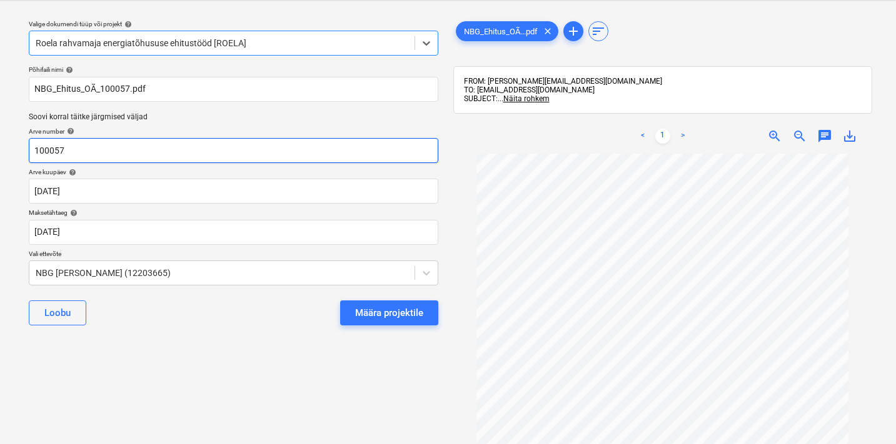
click at [99, 148] on input "100057" at bounding box center [233, 150] width 409 height 25
drag, startPoint x: 115, startPoint y: 151, endPoint x: 43, endPoint y: 149, distance: 71.9
click at [43, 149] on input "100057" at bounding box center [233, 150] width 409 height 25
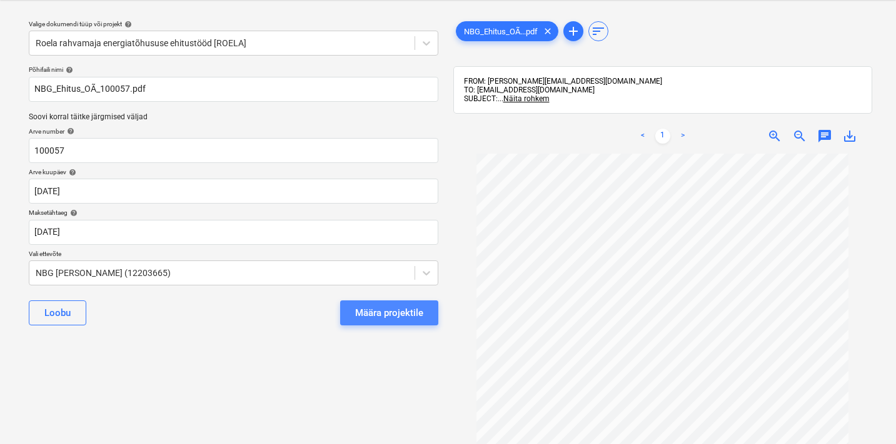
click at [413, 309] on div "Määra projektile" at bounding box center [389, 313] width 68 height 16
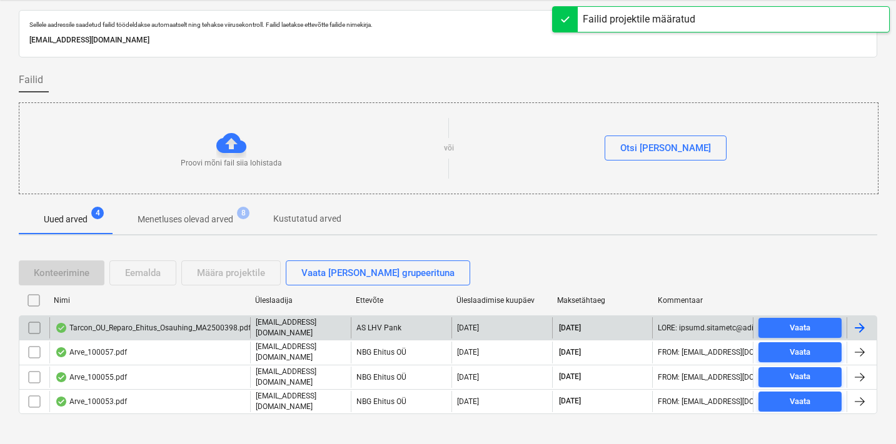
click at [196, 323] on div "Tarcon_OU_Reparo_Ehitus_Osauhing_MA2500398.pdf" at bounding box center [153, 328] width 196 height 10
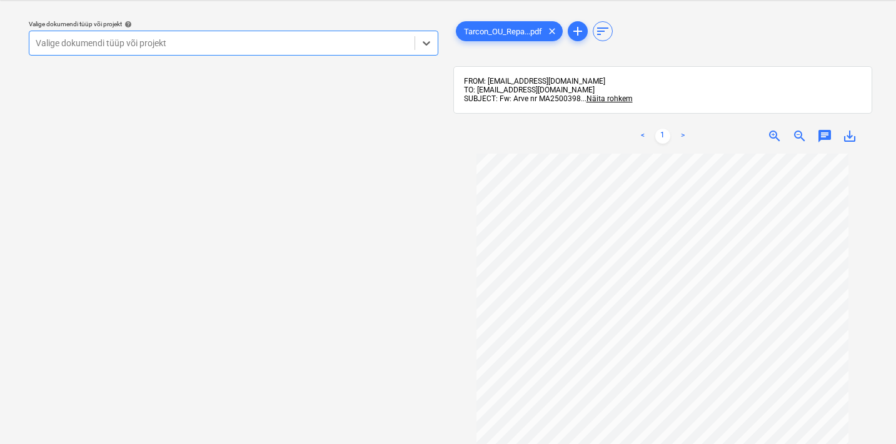
click at [196, 43] on div at bounding box center [222, 43] width 373 height 13
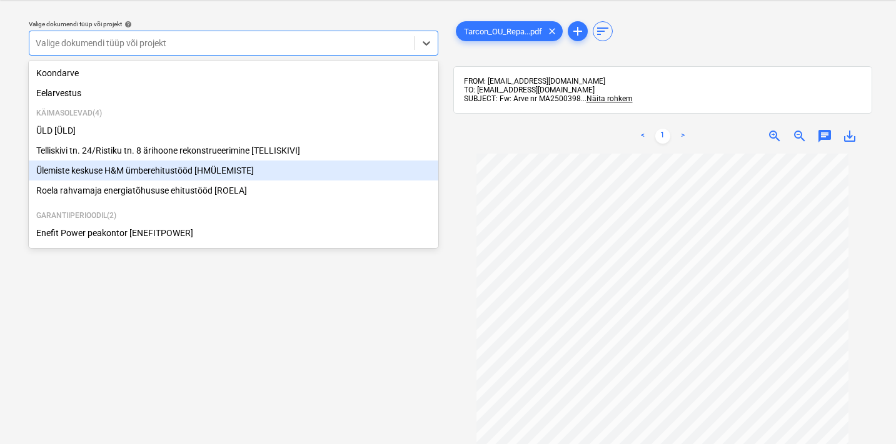
click at [96, 173] on div "Ülemiste keskuse H&M ümberehitustööd [HMÜLEMISTE]" at bounding box center [233, 171] width 409 height 20
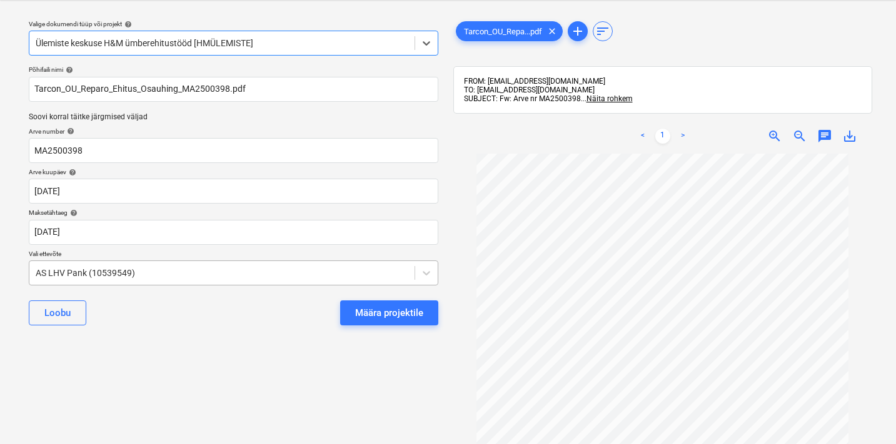
click at [133, 272] on body "Projektid Kontaktid Ettevõte Koondarved Postkast 9+ format_size keyboard_arrow_…" at bounding box center [448, 190] width 896 height 444
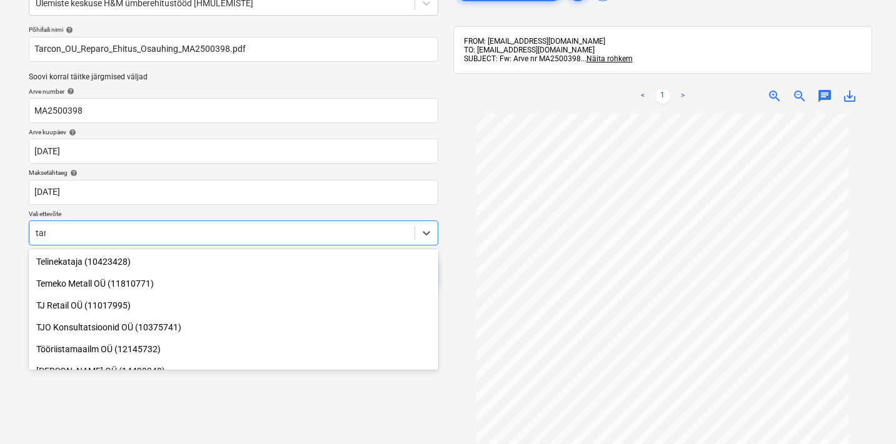
scroll to position [604, 0]
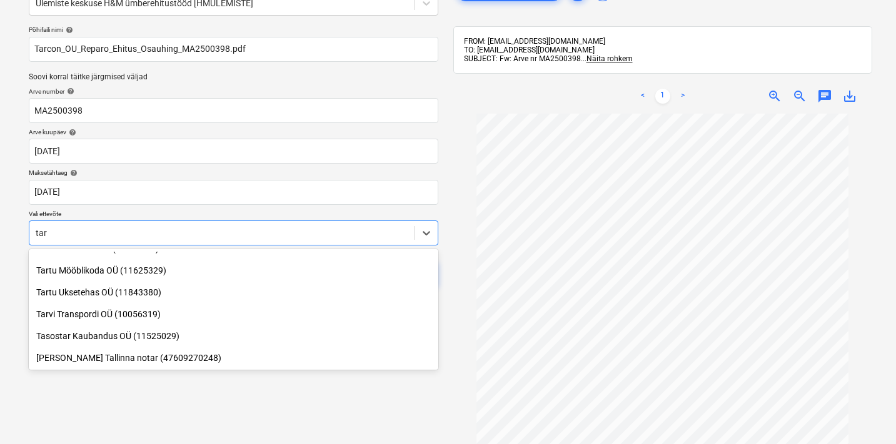
type input "tarc"
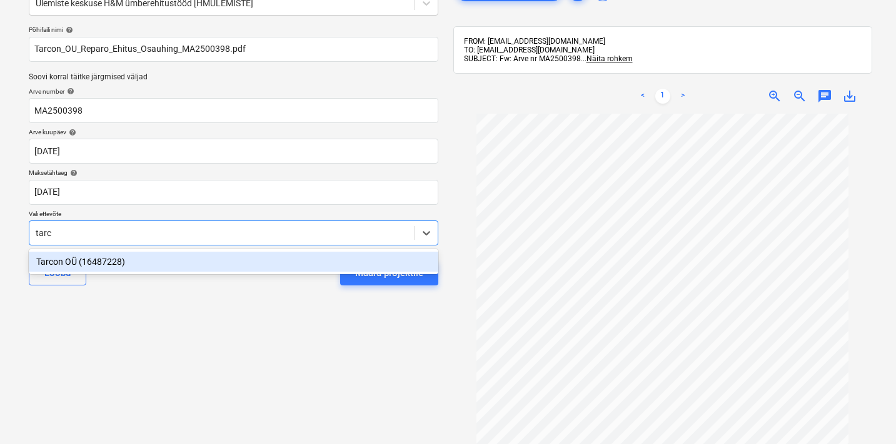
click at [104, 261] on div "Tarcon OÜ (16487228)" at bounding box center [233, 262] width 409 height 20
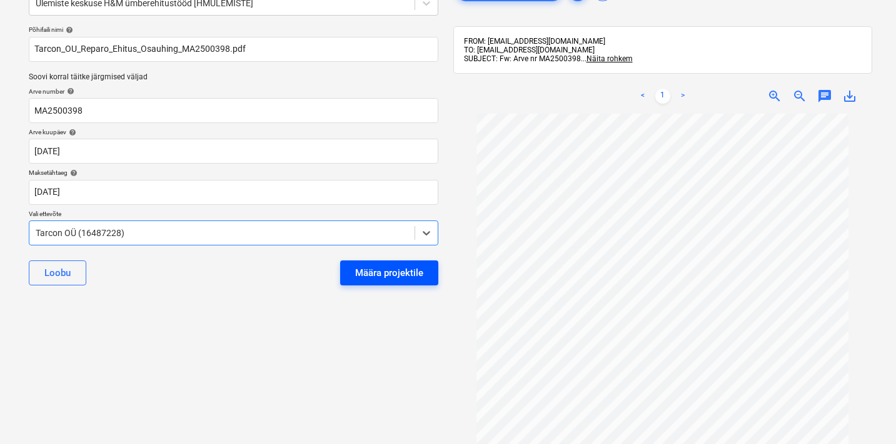
click at [433, 275] on button "Määra projektile" at bounding box center [389, 273] width 98 height 25
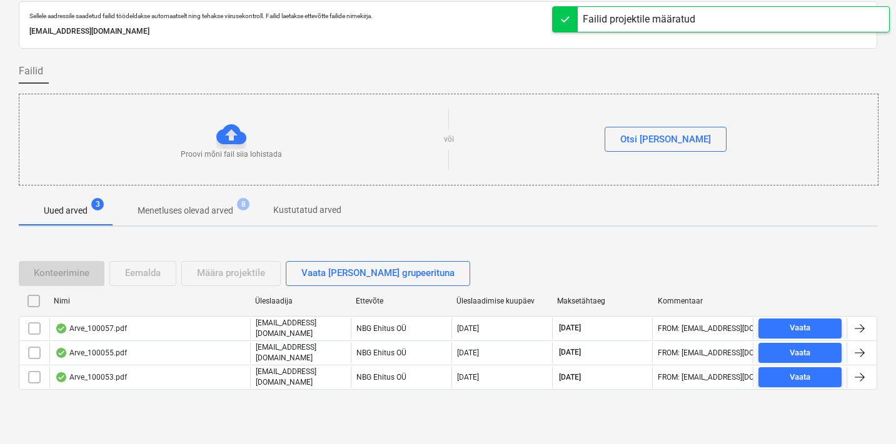
scroll to position [40, 0]
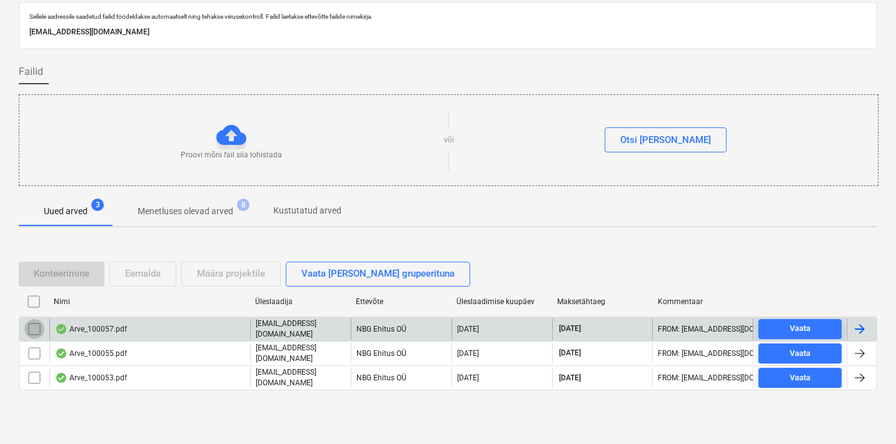
click at [37, 331] on input "checkbox" at bounding box center [34, 329] width 20 height 20
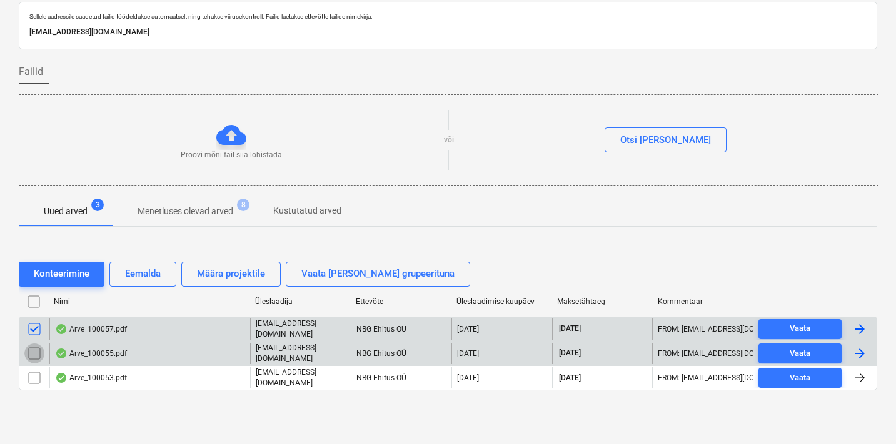
click at [36, 352] on input "checkbox" at bounding box center [34, 354] width 20 height 20
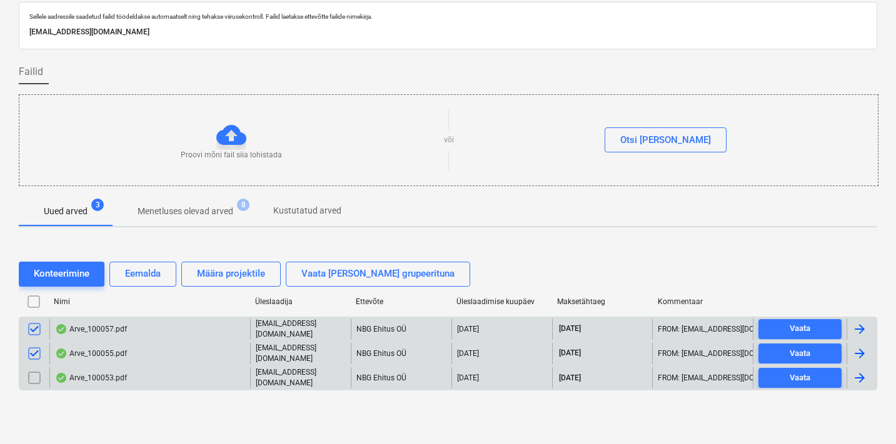
click at [36, 378] on input "checkbox" at bounding box center [34, 378] width 20 height 20
click at [147, 282] on div "Eemalda" at bounding box center [143, 274] width 36 height 16
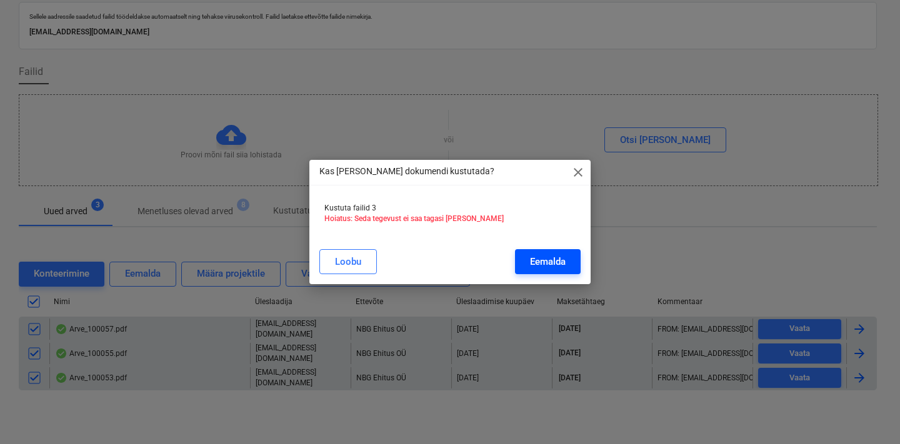
click at [553, 266] on div "Eemalda" at bounding box center [548, 262] width 36 height 16
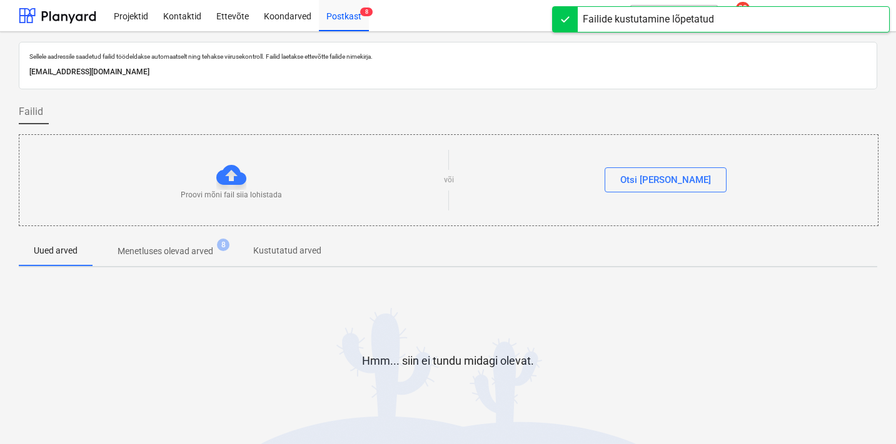
scroll to position [0, 0]
